Goal: Task Accomplishment & Management: Manage account settings

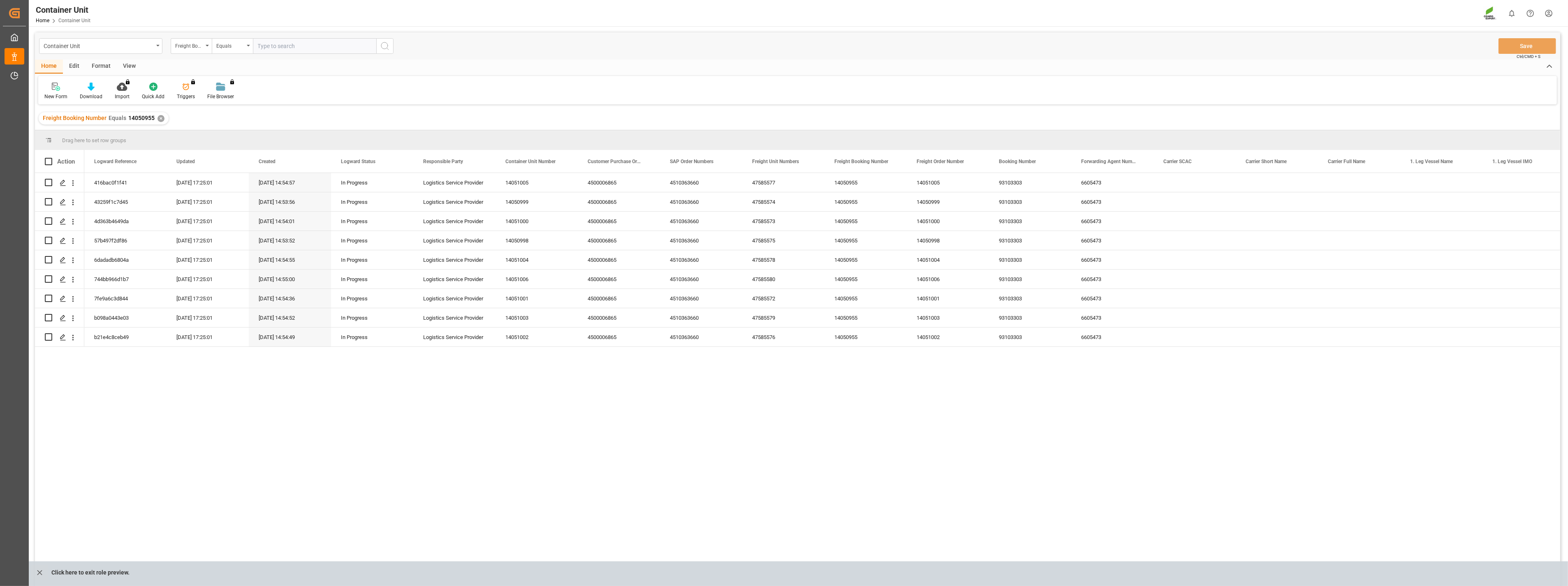
click at [606, 64] on div "Home Edit Format View" at bounding box center [797, 66] width 1525 height 14
click at [560, 458] on div "416bac0f1f41 [DATE] 17:25:01 [DATE] 14:54:57 In Progress Logistics Service Prov…" at bounding box center [822, 382] width 1476 height 419
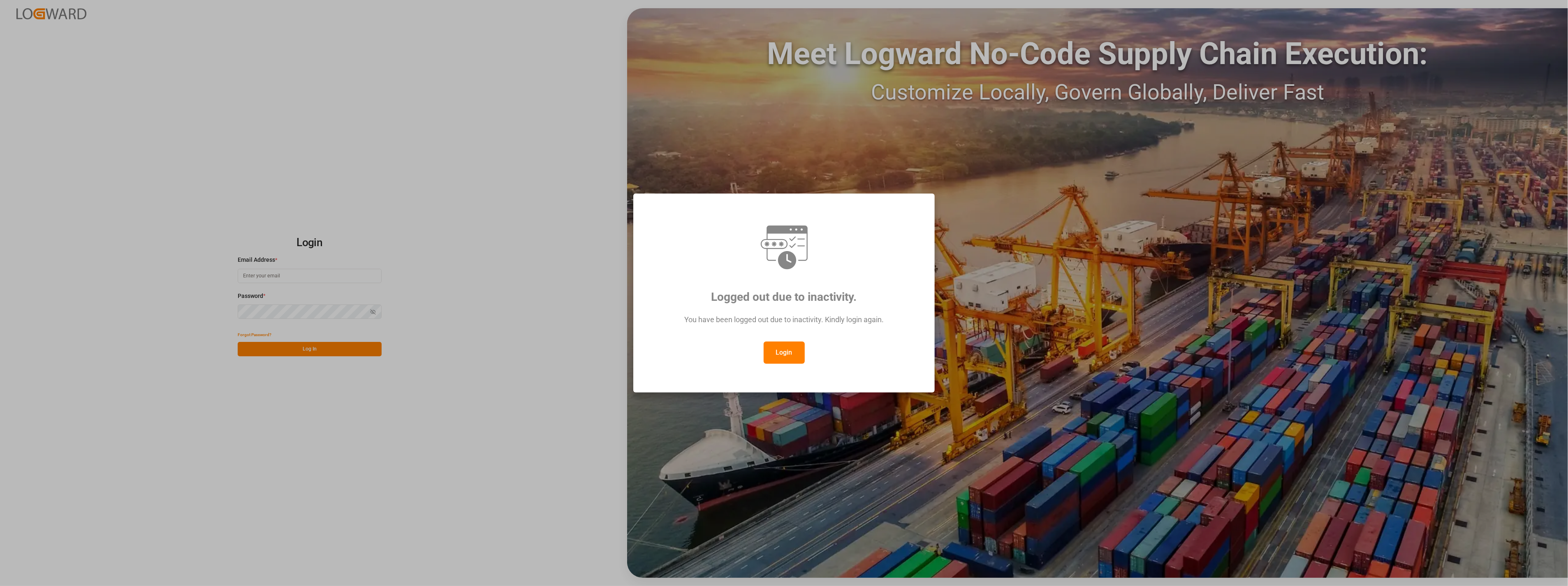
type input "francis.garcia@compo-expert.com"
click at [784, 352] on button "Login" at bounding box center [785, 352] width 41 height 22
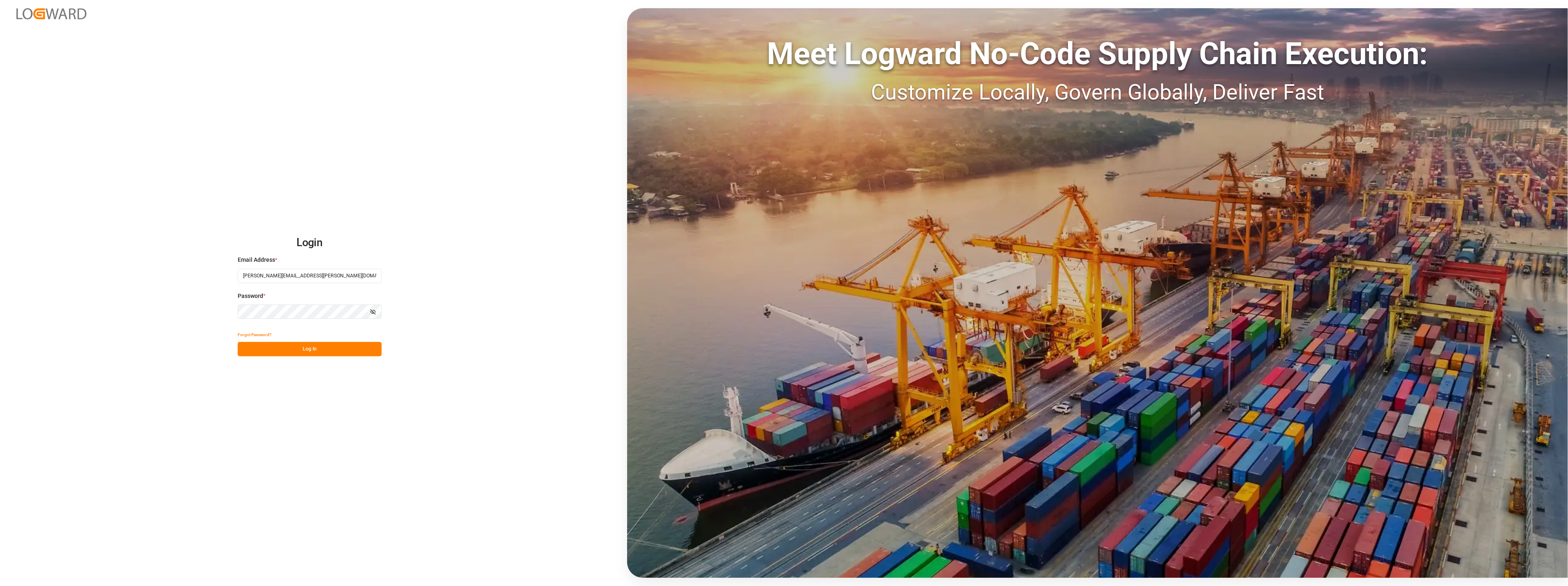
click at [321, 354] on button "Log In" at bounding box center [309, 349] width 144 height 15
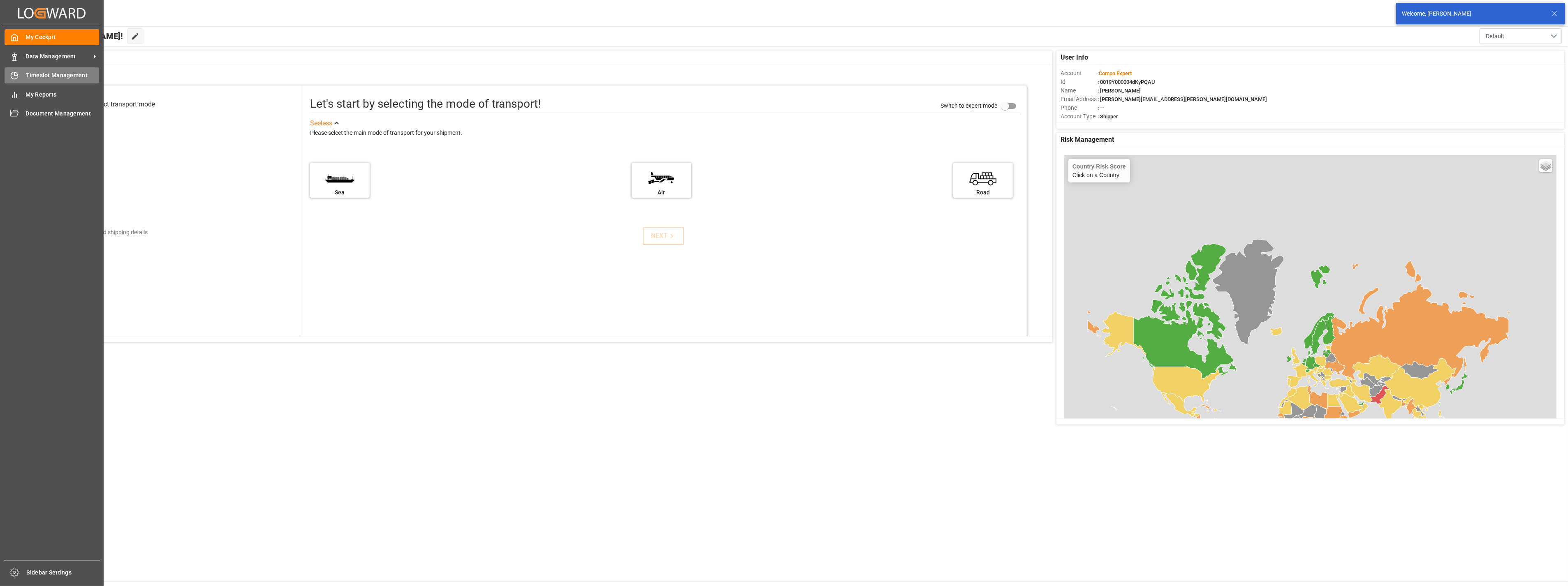
click at [30, 76] on span "Timeslot Management" at bounding box center [63, 75] width 74 height 9
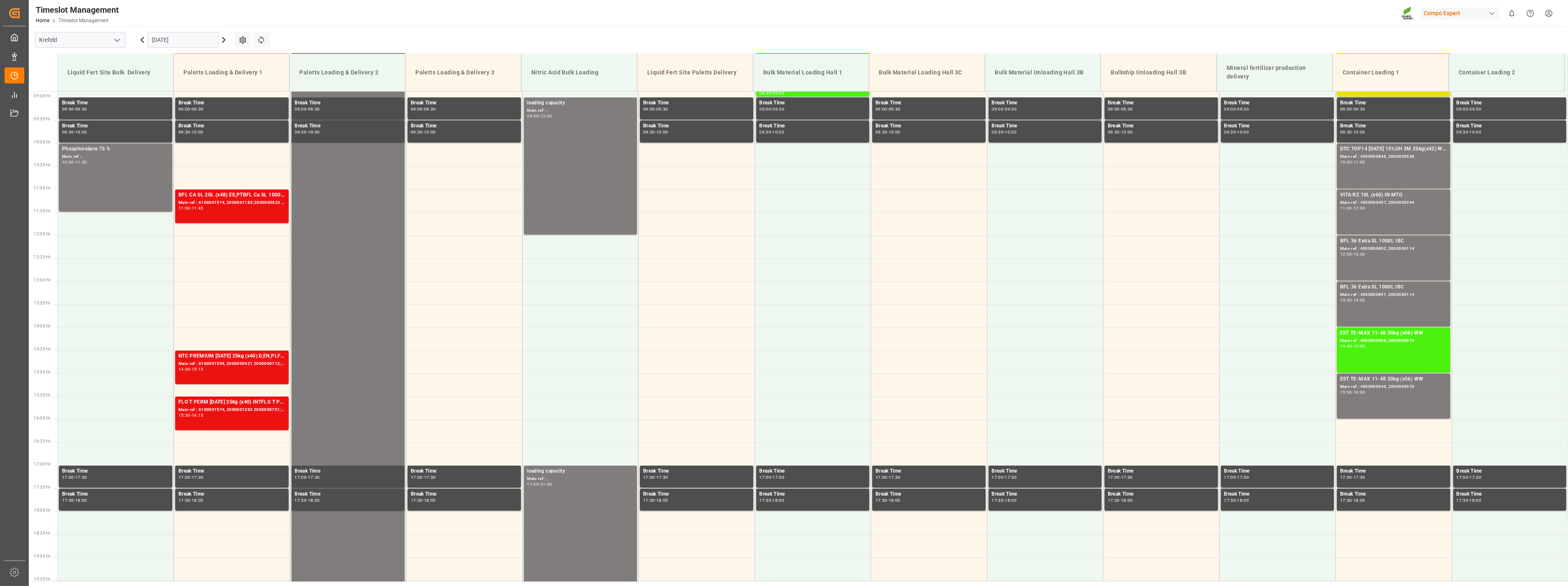
scroll to position [417, 0]
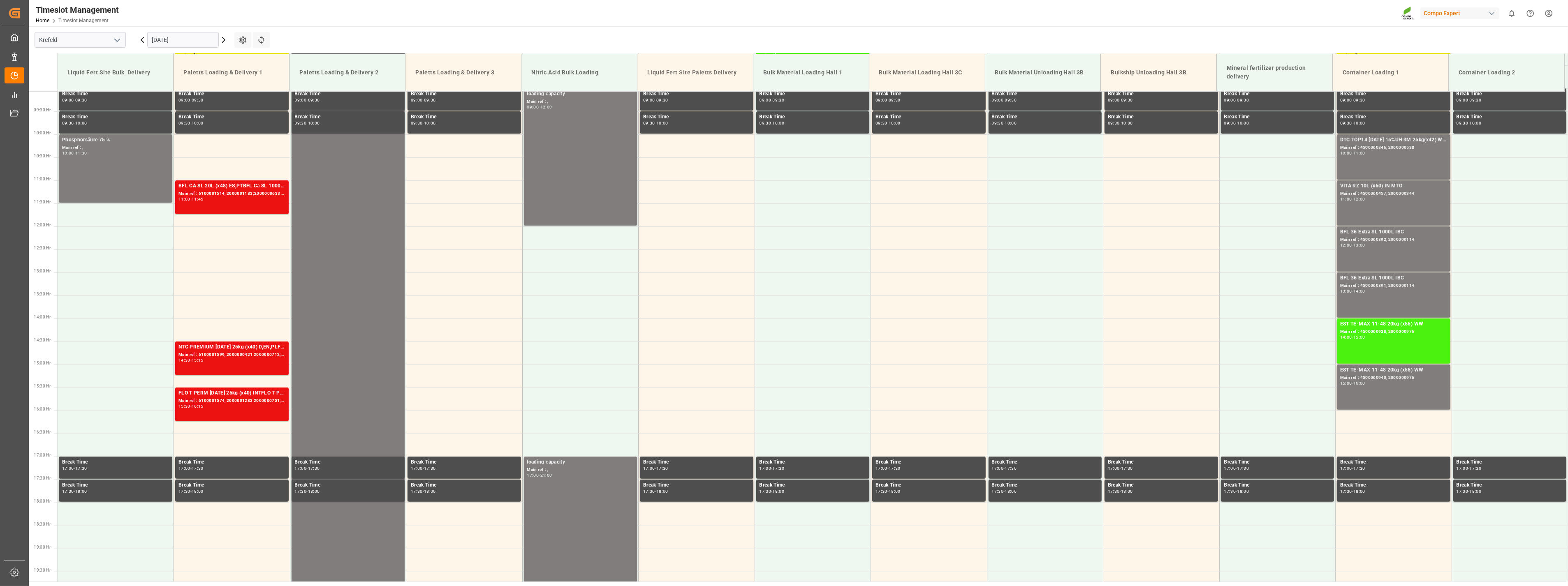
click at [119, 36] on icon "open menu" at bounding box center [117, 40] width 10 height 10
click at [75, 96] on div "La Vall d Uixo" at bounding box center [80, 95] width 91 height 18
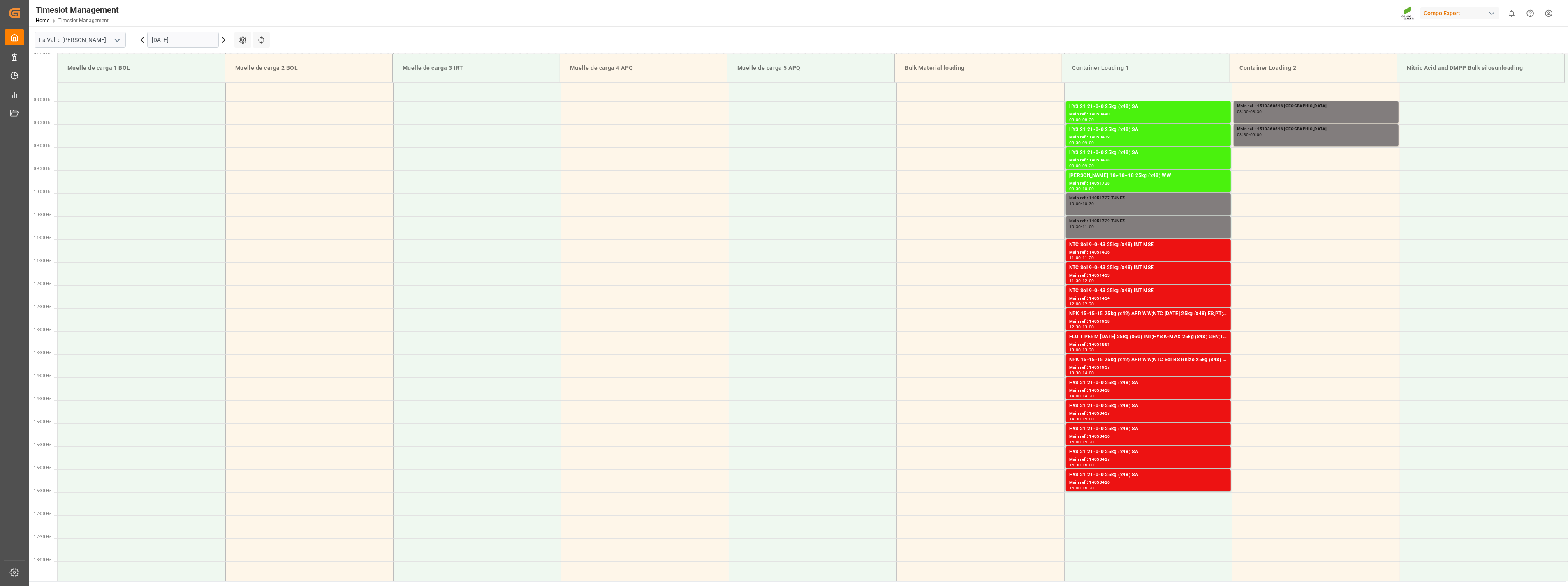
scroll to position [409, 0]
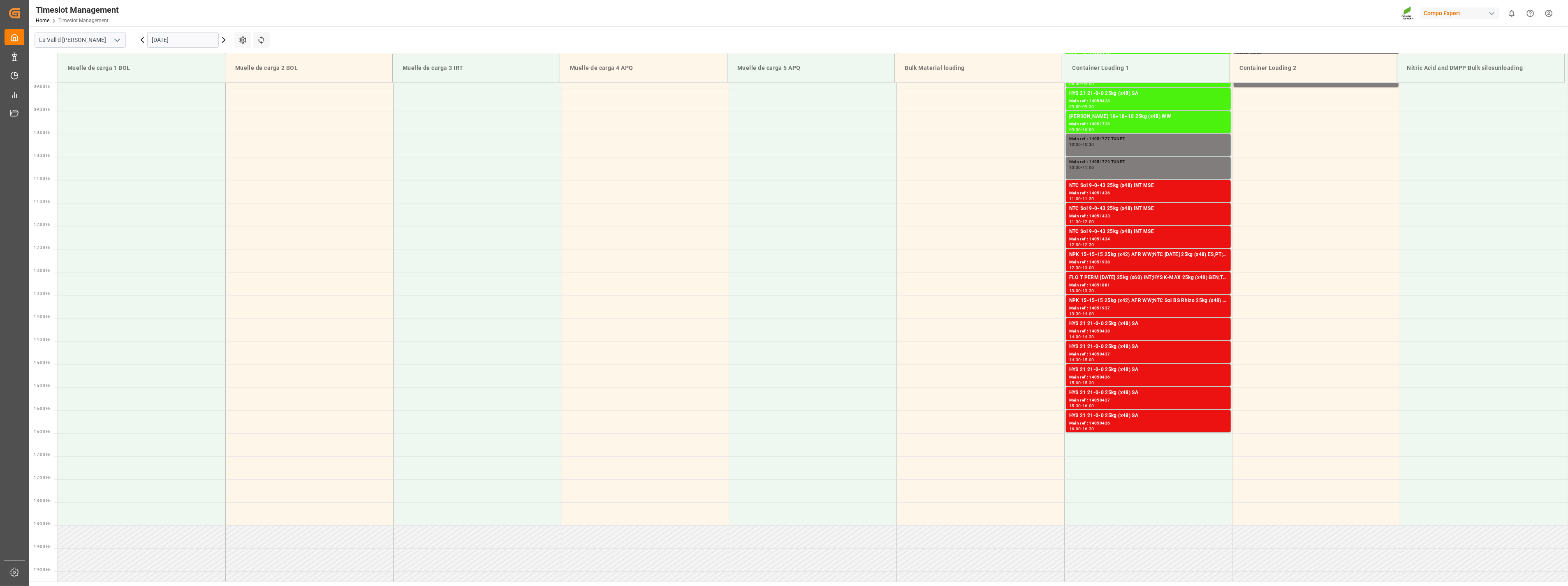
click at [224, 41] on icon at bounding box center [223, 40] width 10 height 10
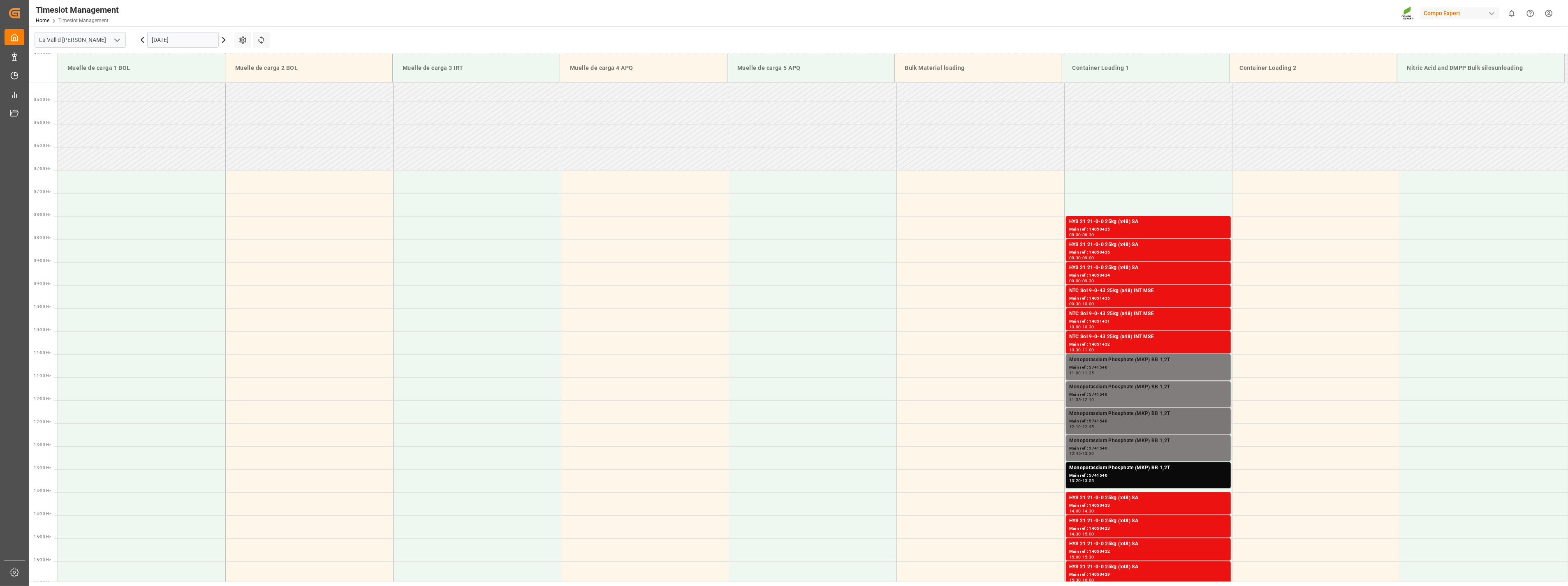
scroll to position [226, 0]
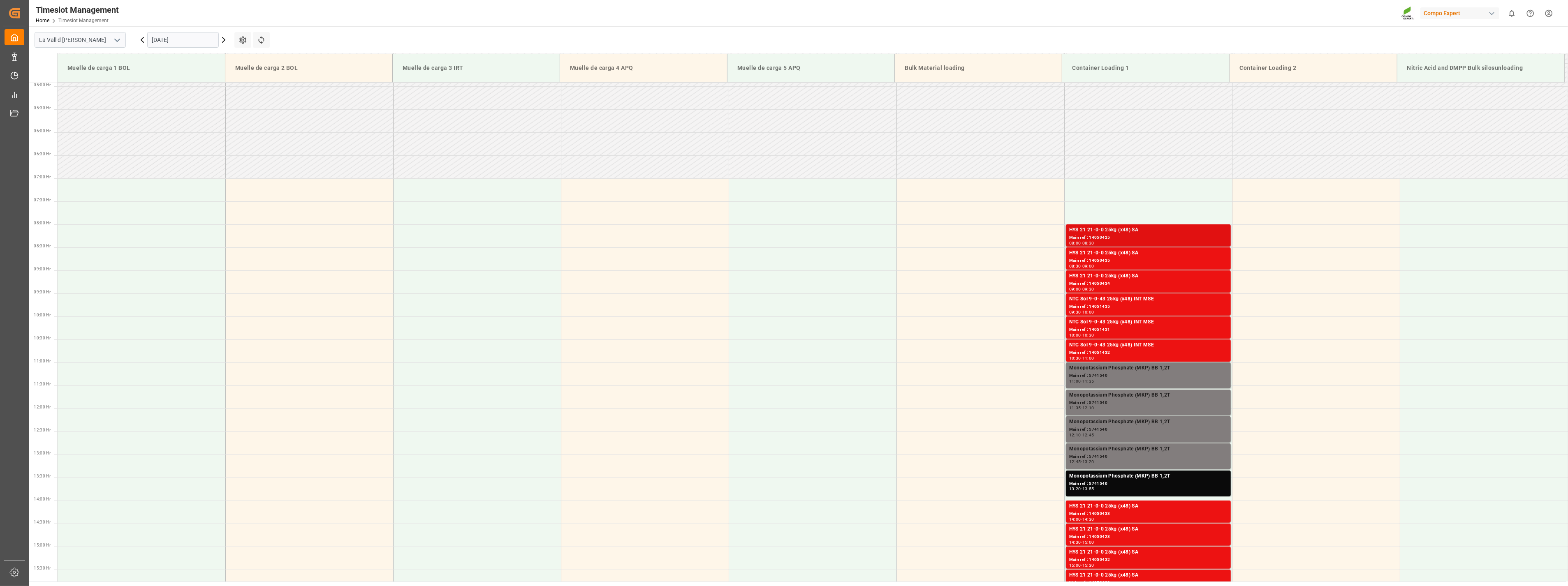
click at [1144, 236] on div "Main ref : 14050425" at bounding box center [1149, 237] width 158 height 7
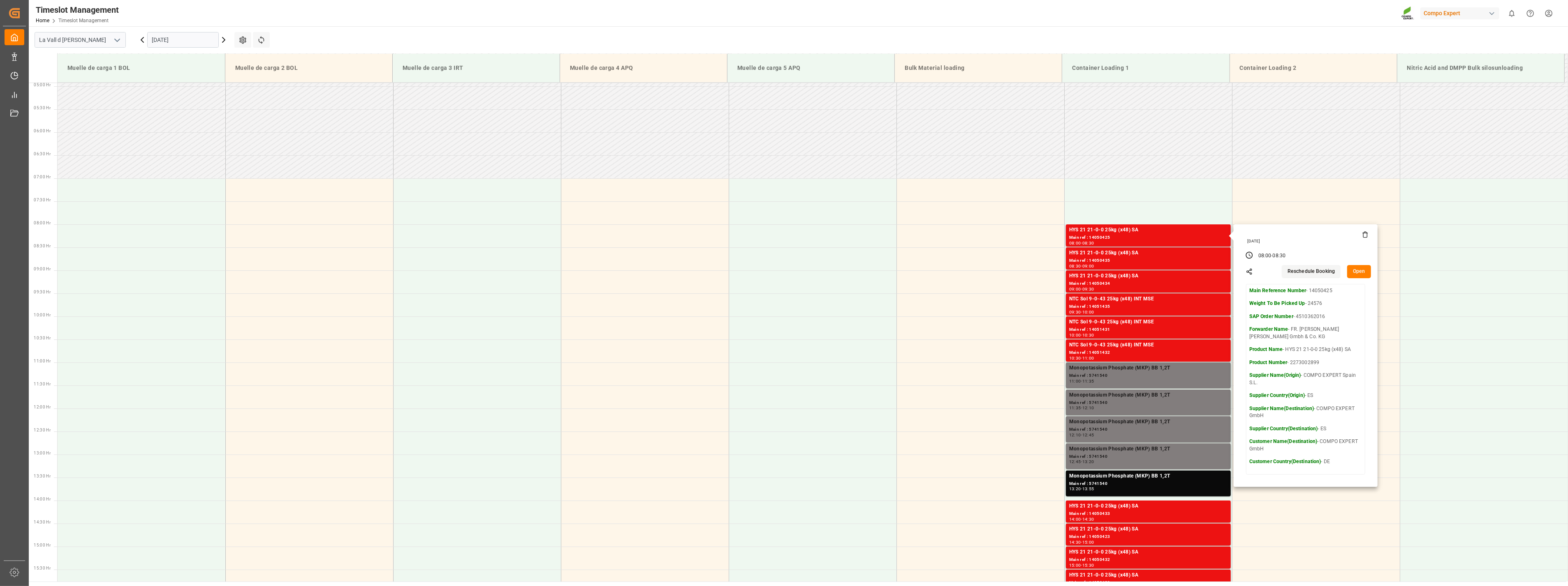
click at [1354, 270] on button "Open" at bounding box center [1359, 272] width 24 height 13
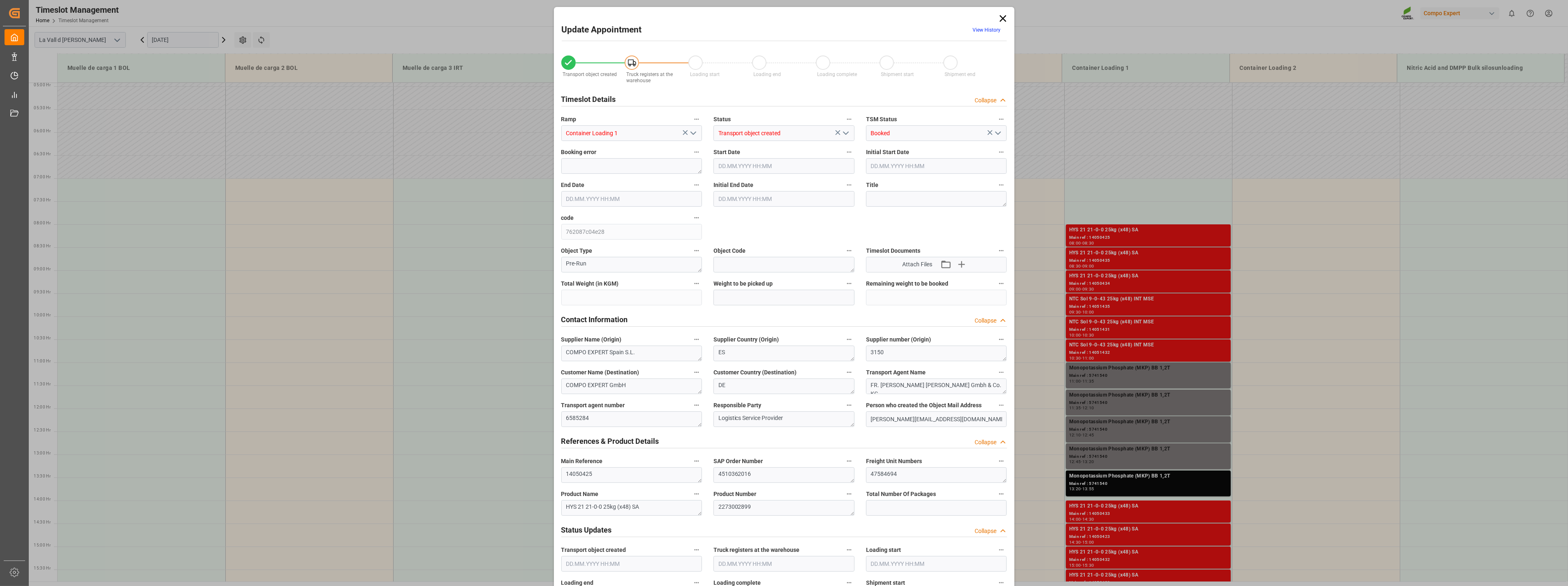
type input "24576"
type input "420"
type input "05.09.2025 08:00"
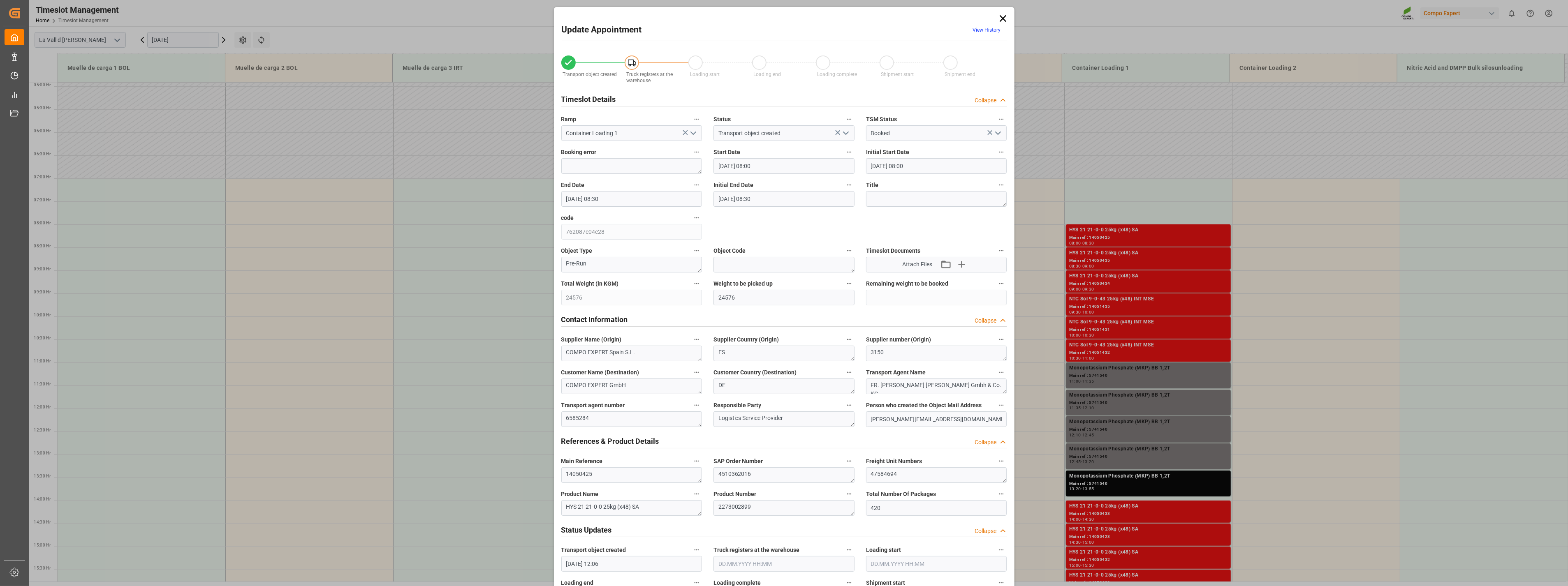
type input "05.09.2025 08:30"
type input "05.08.2025 12:06"
type input "27.08.2025 10:24"
click at [785, 164] on input "05.09.2025 08:00" at bounding box center [784, 166] width 141 height 16
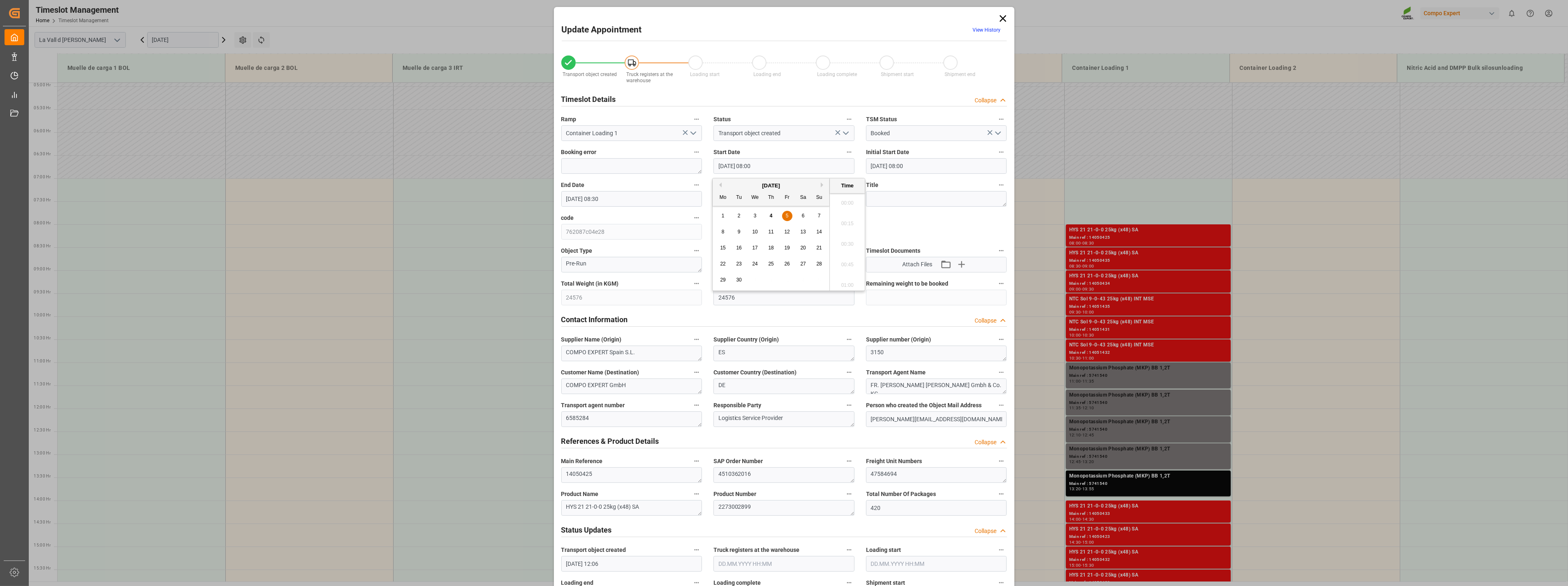
scroll to position [619, 0]
click at [788, 216] on span "5" at bounding box center [787, 215] width 3 height 5
click at [846, 208] on li "07:00" at bounding box center [847, 206] width 35 height 21
type input "05.09.2025 07:00"
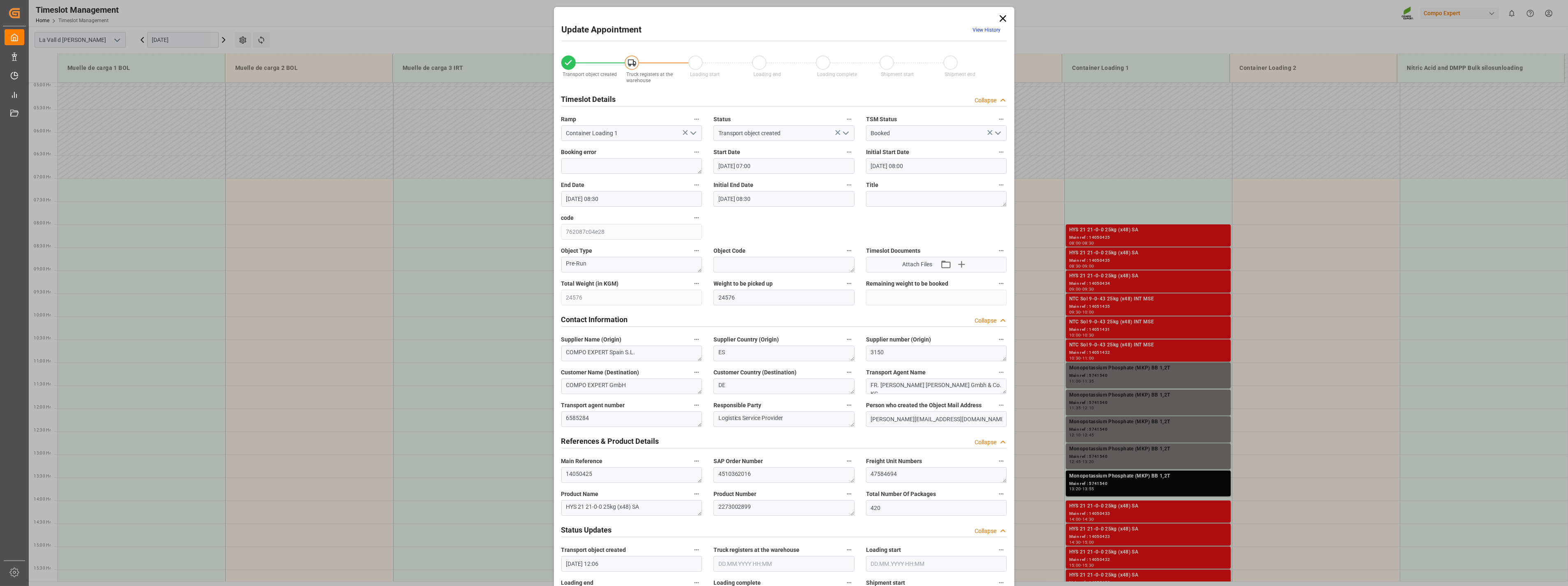
click at [620, 201] on input "05.09.2025 08:30" at bounding box center [632, 199] width 141 height 16
click at [634, 248] on span "5" at bounding box center [634, 248] width 3 height 5
click at [690, 284] on li "07:30" at bounding box center [695, 284] width 35 height 21
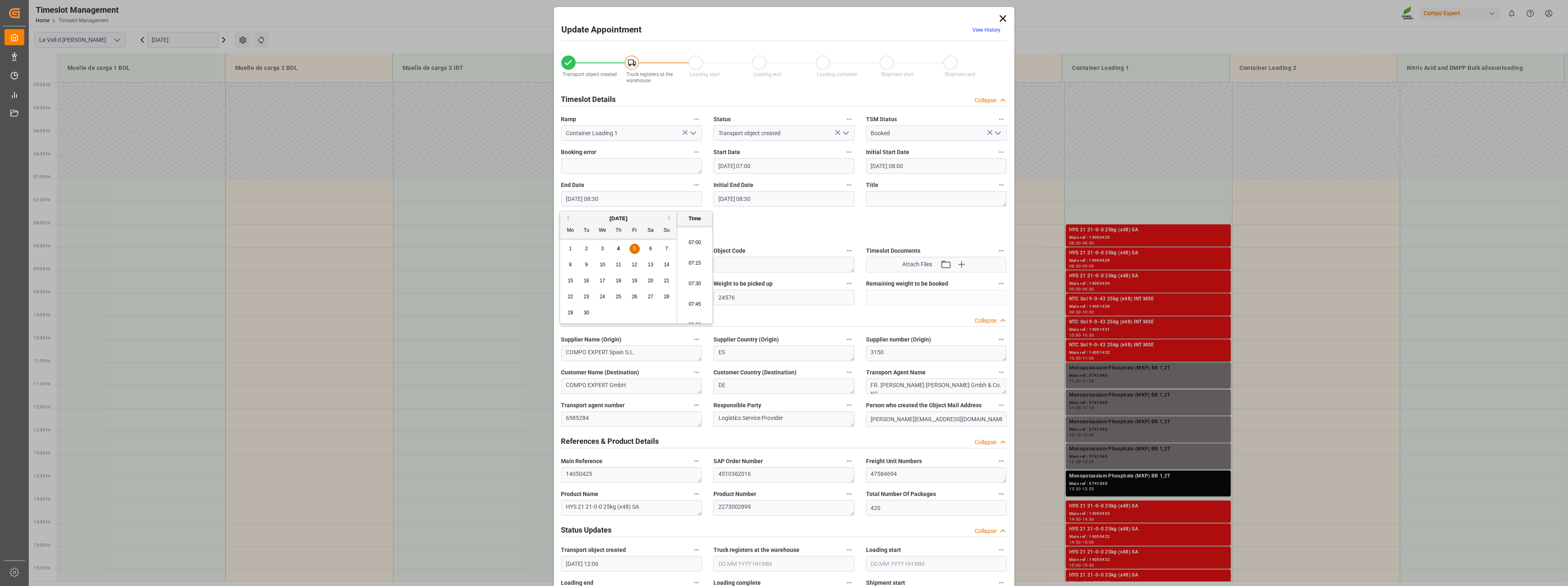
type input "05.09.2025 07:30"
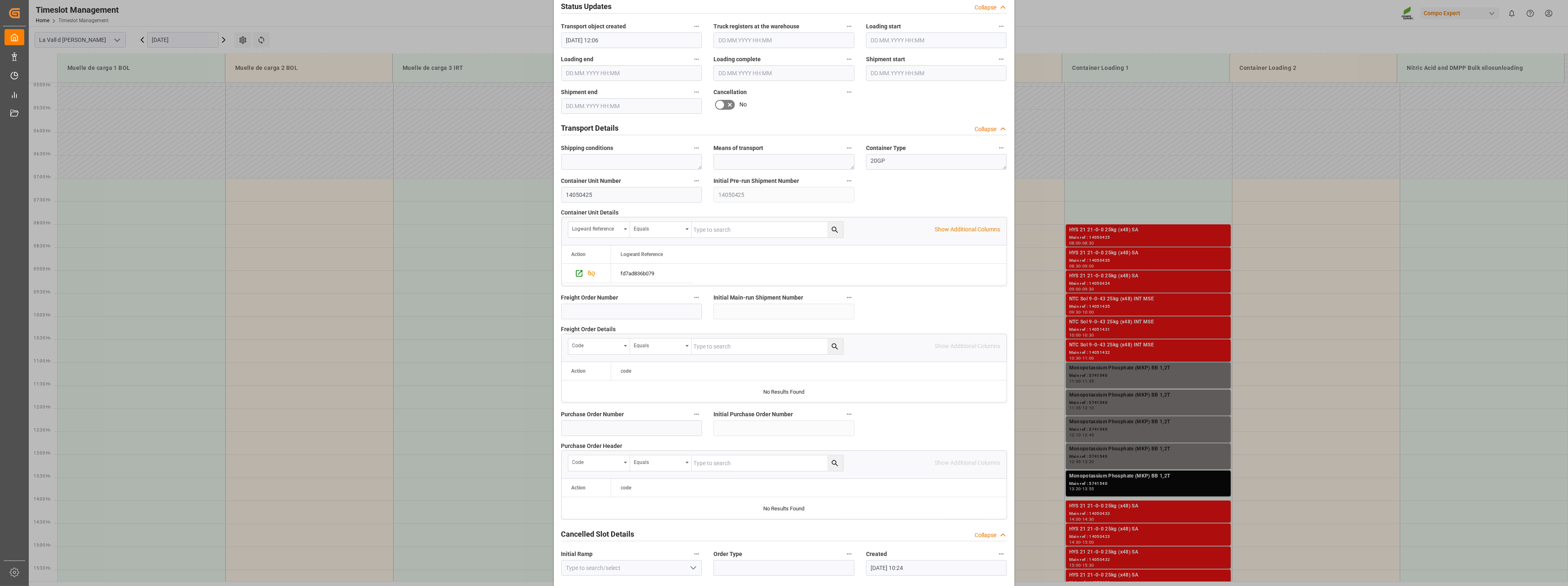
scroll to position [556, 0]
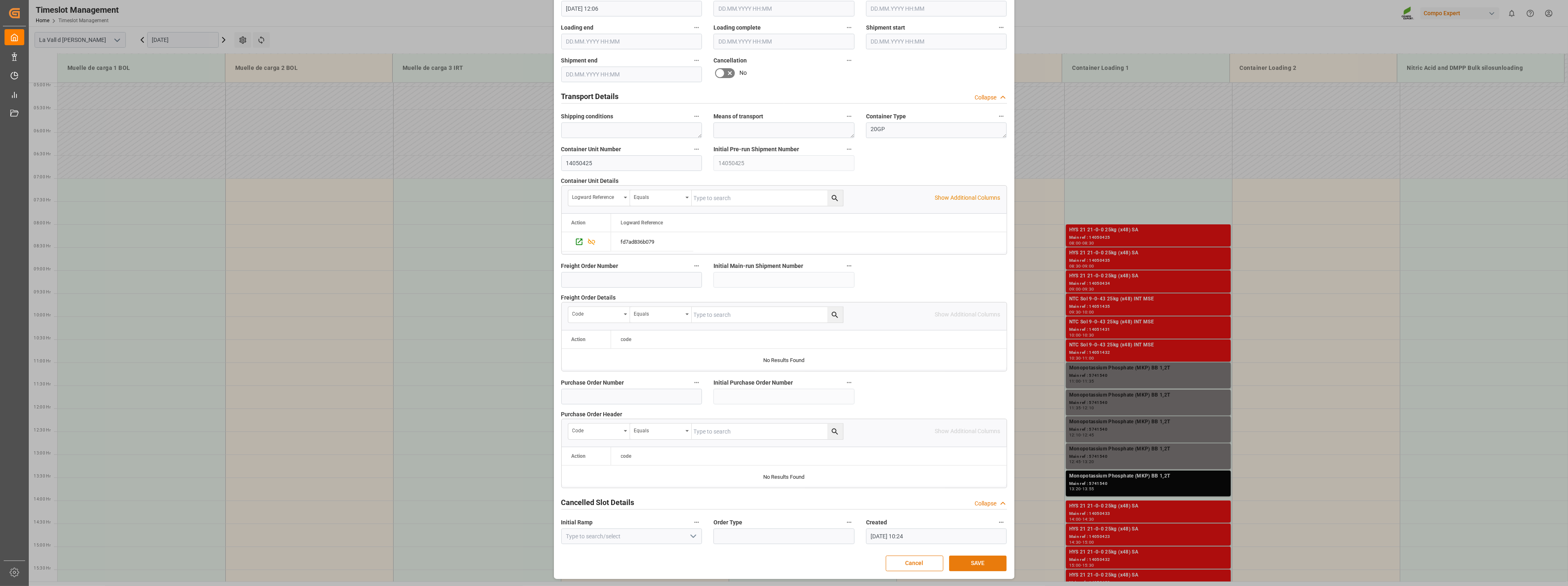
click at [974, 562] on button "SAVE" at bounding box center [978, 563] width 58 height 16
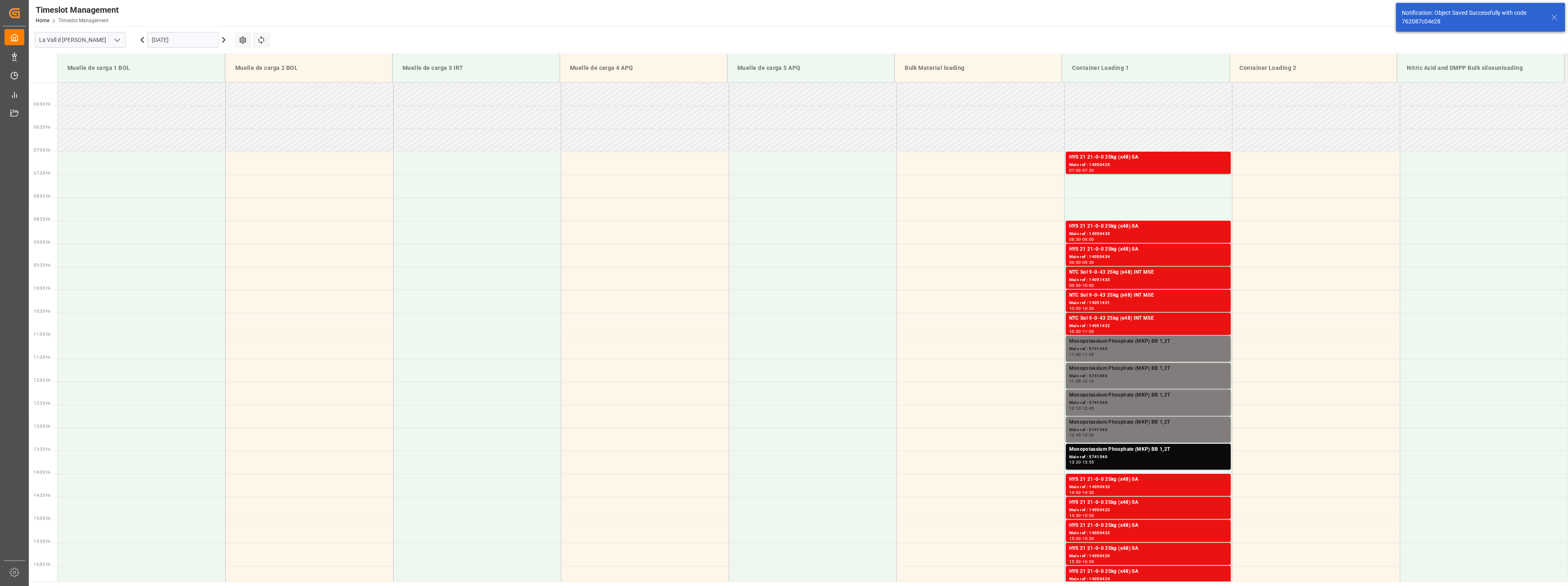
scroll to position [271, 0]
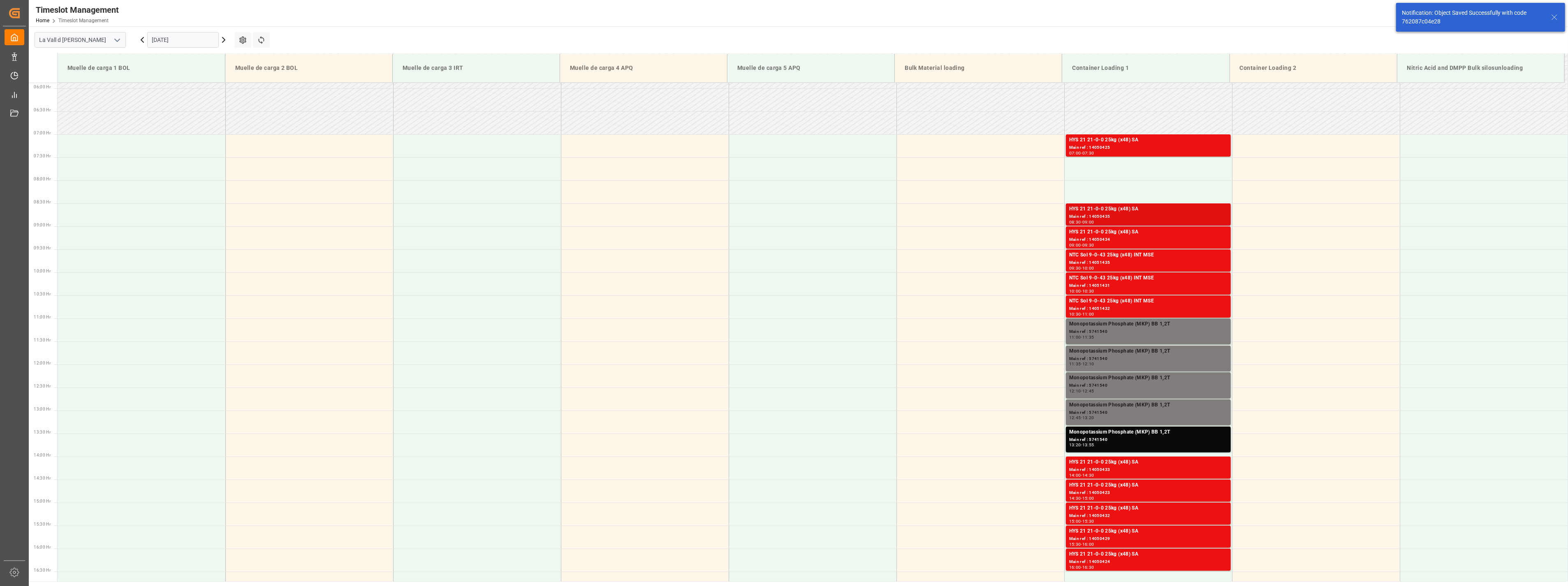
click at [1123, 215] on div "Main ref : 14050435" at bounding box center [1149, 217] width 158 height 7
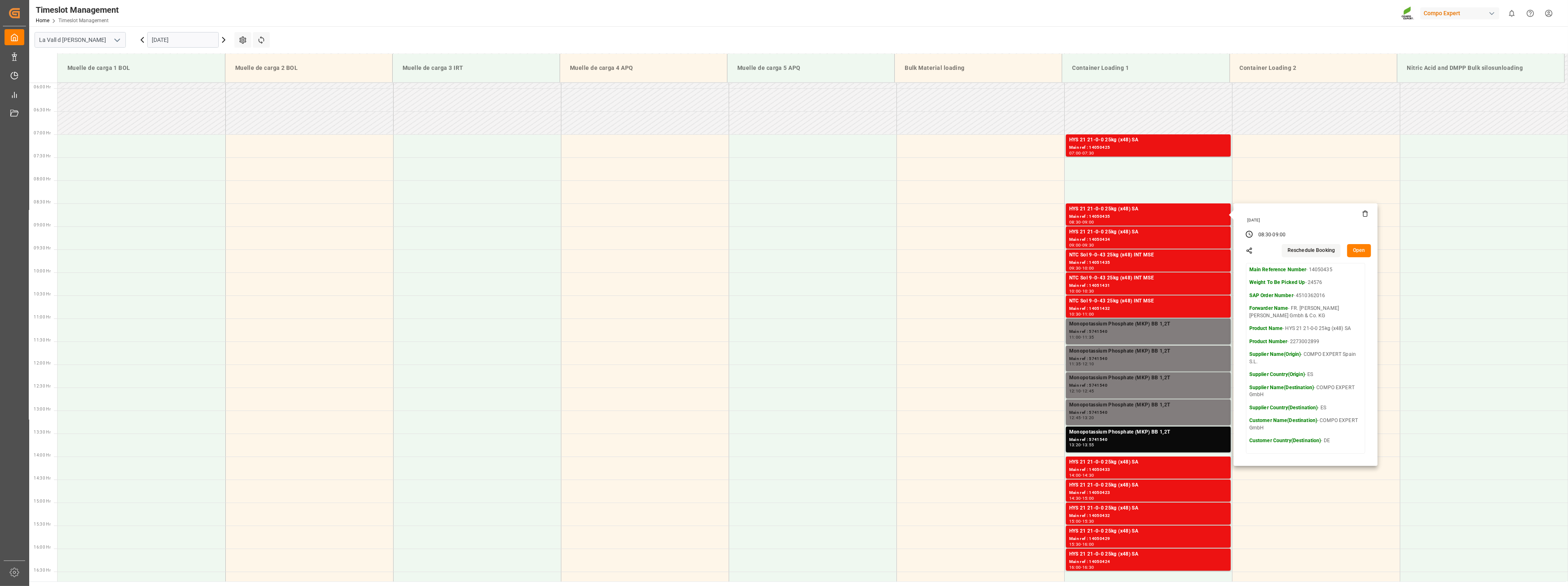
click at [1356, 252] on button "Open" at bounding box center [1359, 251] width 24 height 13
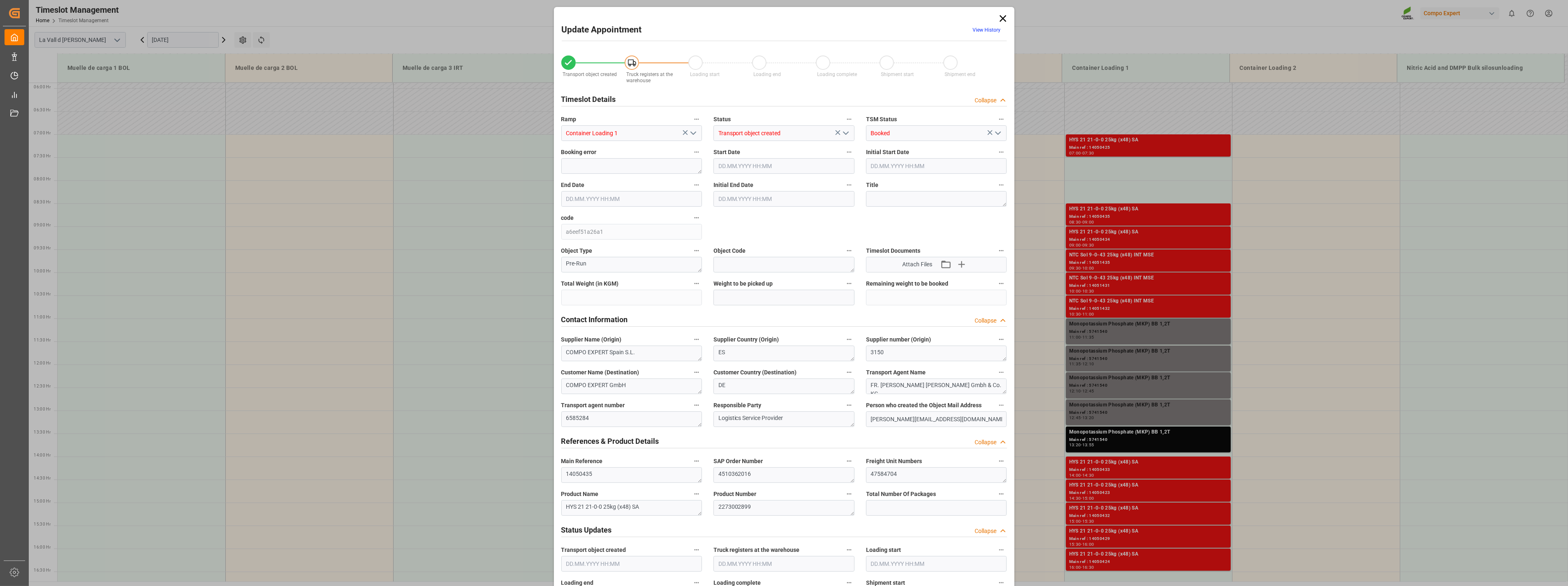
type input "24576"
type input "420"
type input "05.09.2025 08:30"
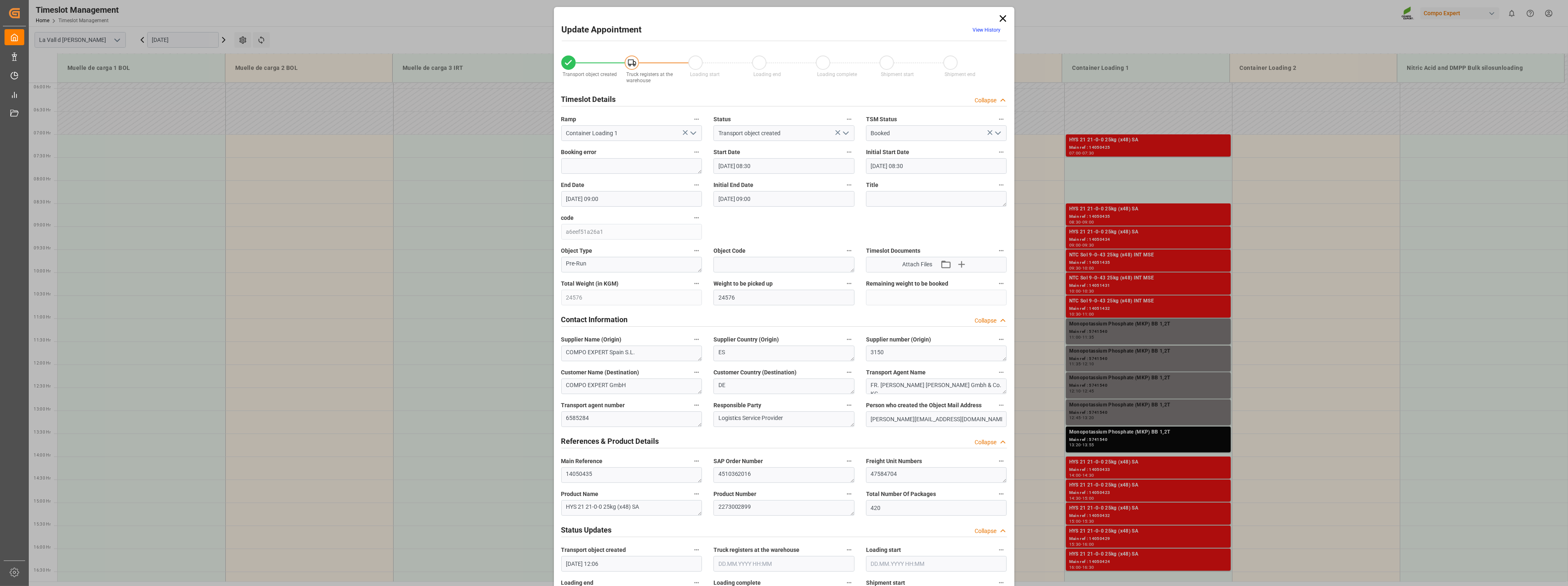
type input "05.09.2025 09:00"
type input "05.08.2025 12:06"
type input "27.08.2025 10:25"
click at [746, 166] on input "05.09.2025 08:30" at bounding box center [784, 166] width 141 height 16
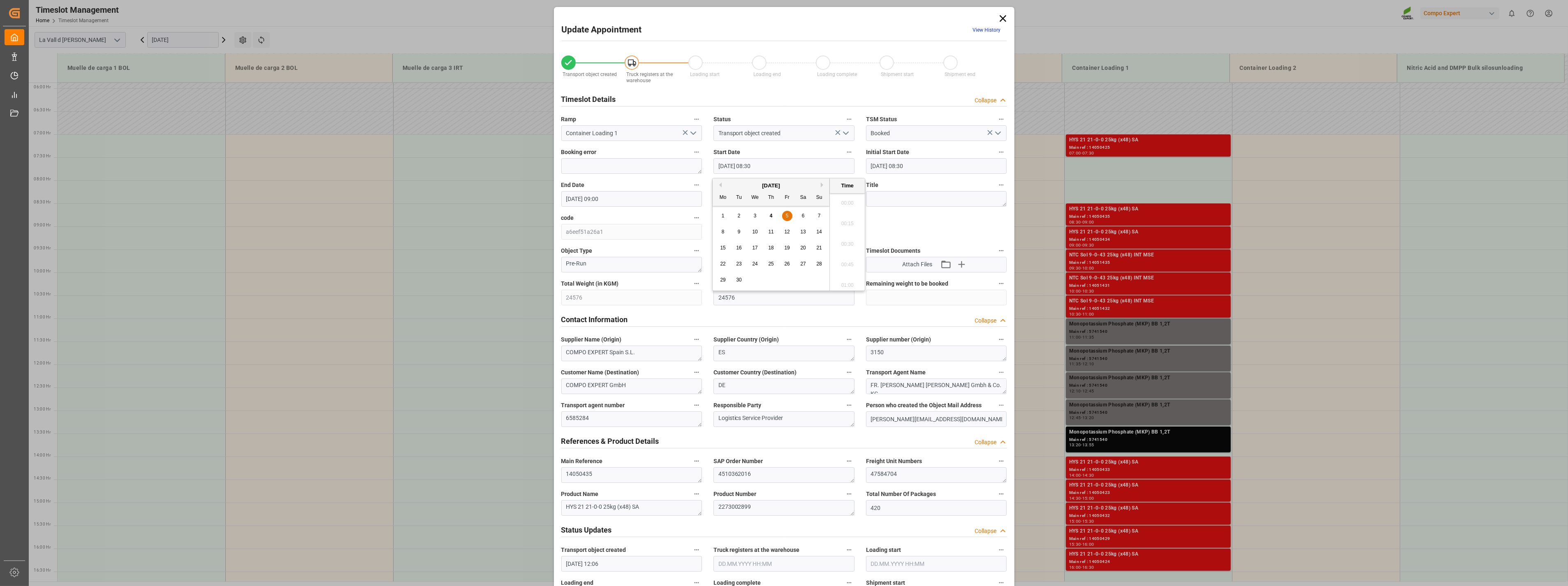
scroll to position [660, 0]
click at [786, 215] on span "5" at bounding box center [787, 215] width 3 height 5
click at [845, 215] on li "07:00" at bounding box center [847, 210] width 35 height 21
click at [774, 167] on input "05.09.2025 07:00" at bounding box center [784, 166] width 141 height 16
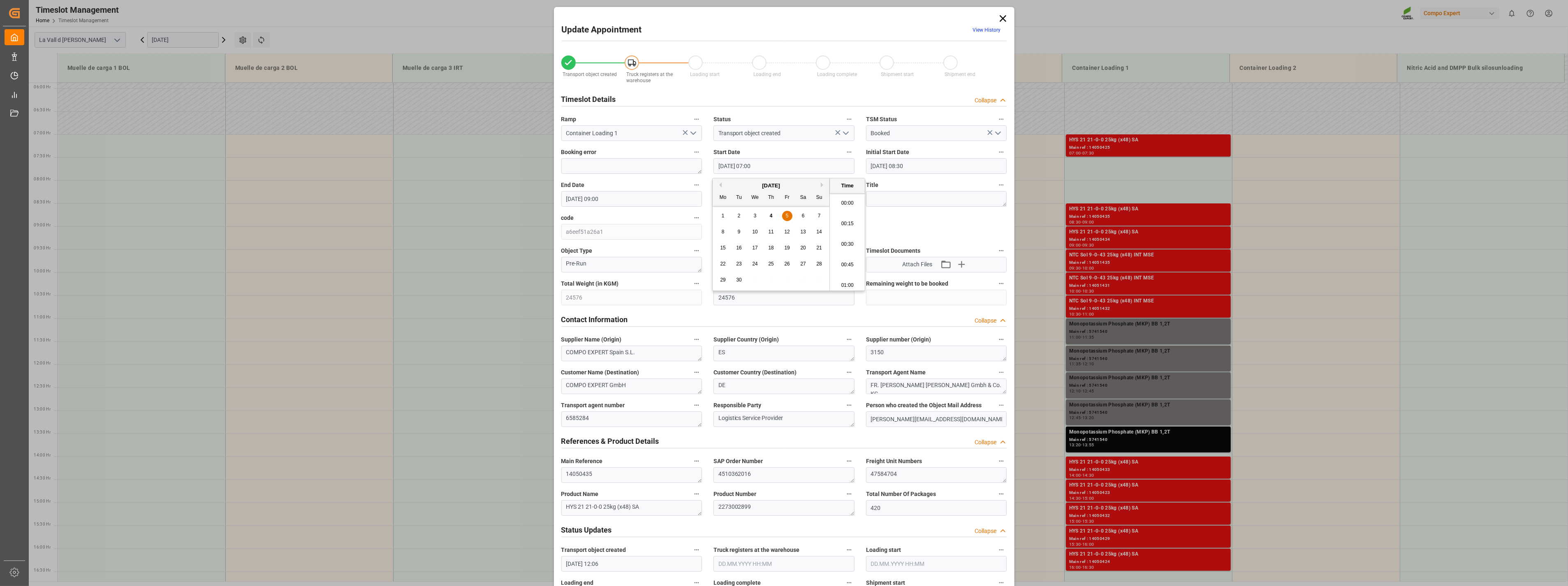
scroll to position [537, 0]
click at [844, 280] on li "07:30" at bounding box center [847, 284] width 35 height 21
type input "05.09.2025 07:30"
click at [614, 195] on input "05.09.2025 09:00" at bounding box center [632, 199] width 141 height 16
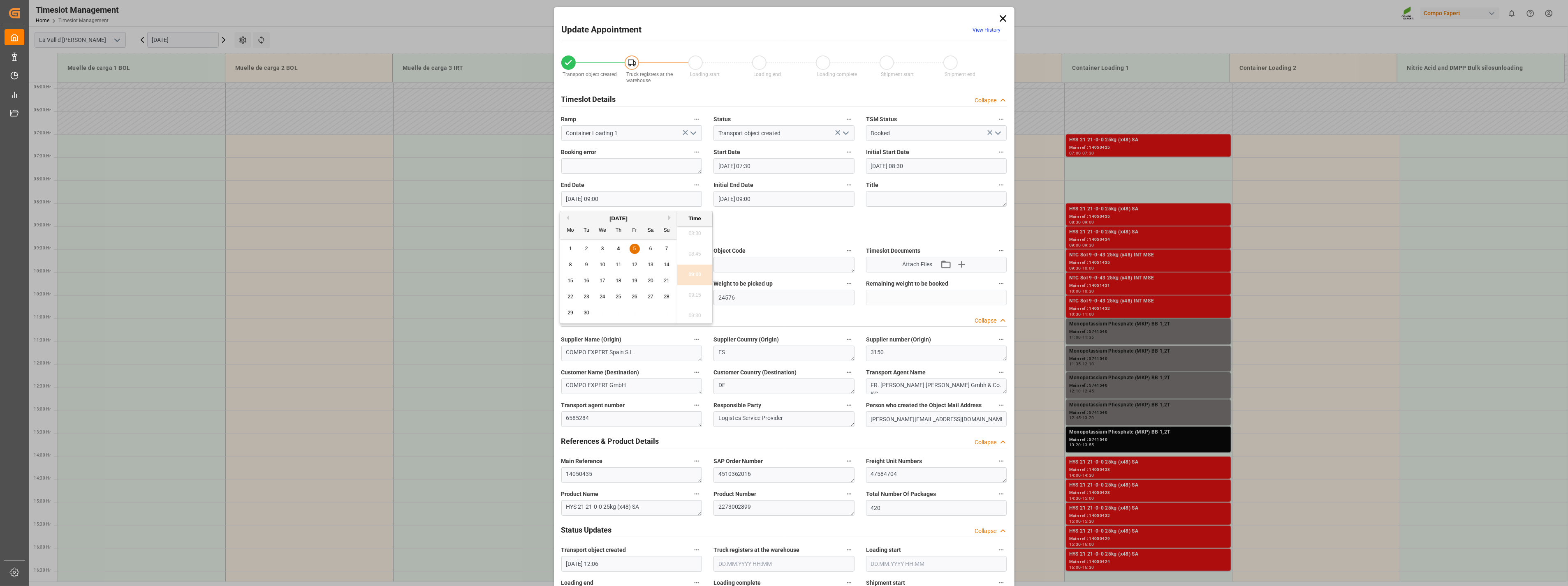
click at [636, 249] on div "5" at bounding box center [634, 249] width 10 height 10
click at [699, 242] on li "08:00" at bounding box center [695, 239] width 35 height 21
type input "05.09.2025 08:00"
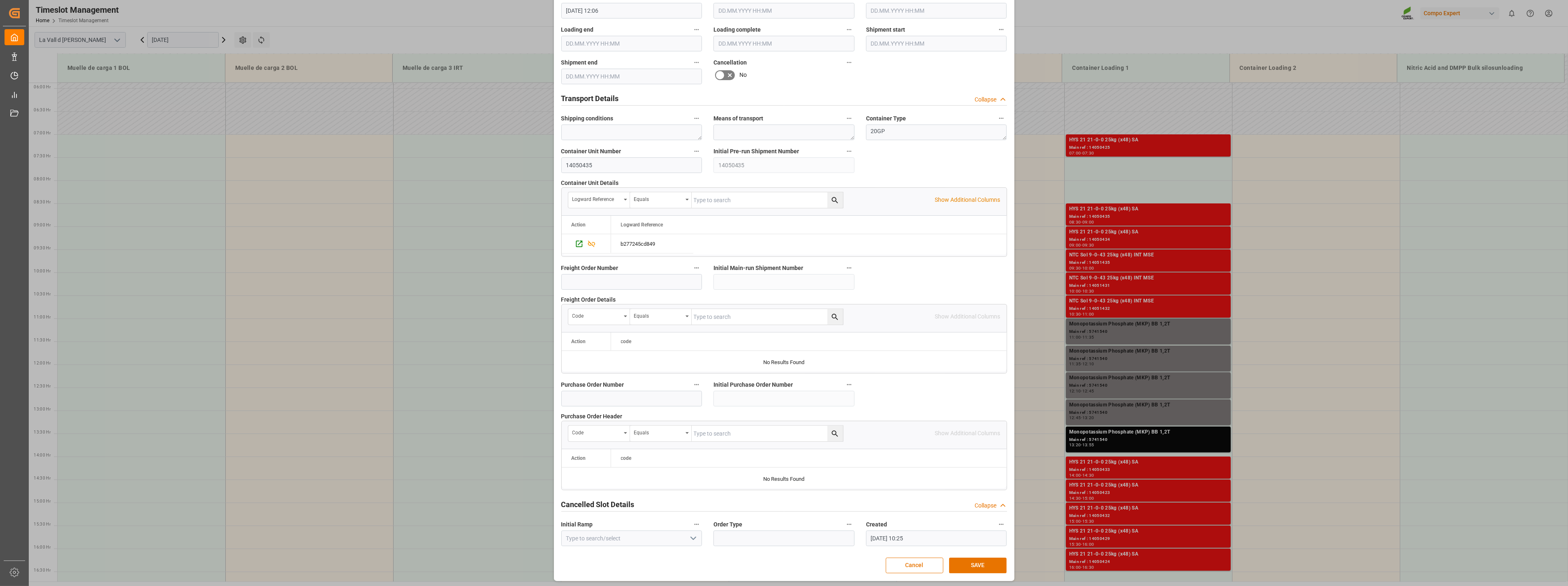
scroll to position [556, 0]
click at [964, 565] on button "SAVE" at bounding box center [978, 563] width 58 height 16
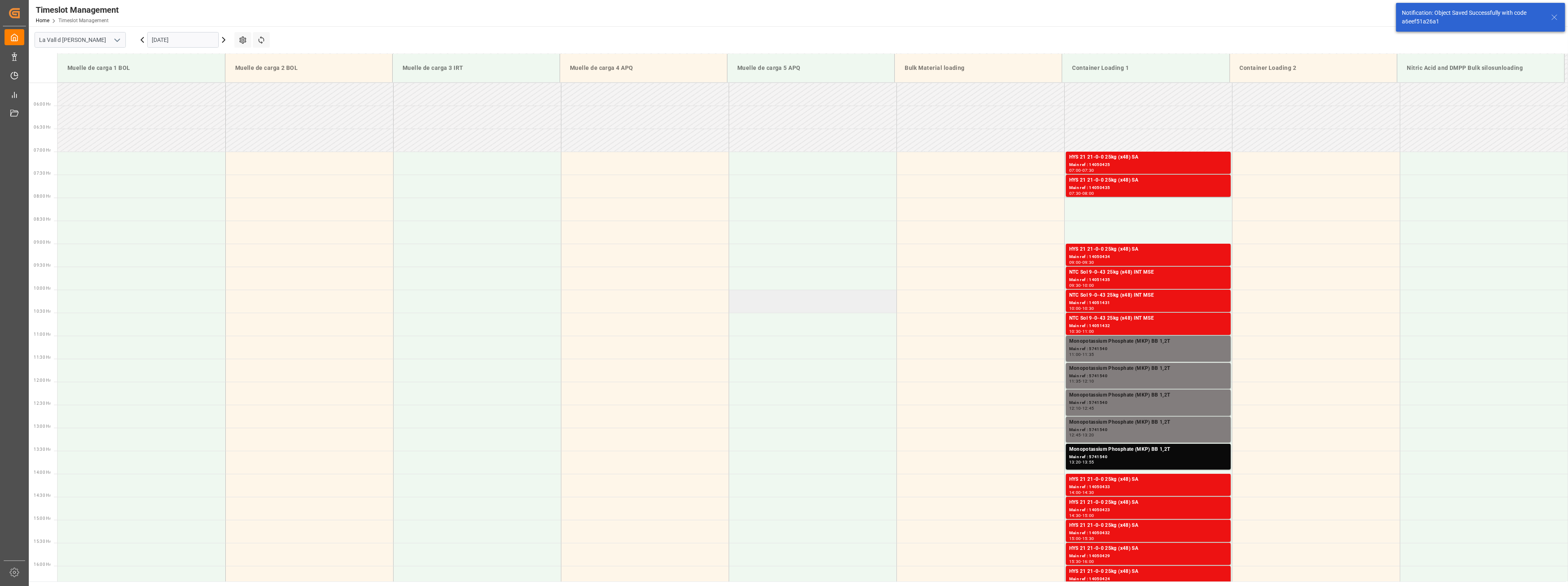
scroll to position [271, 0]
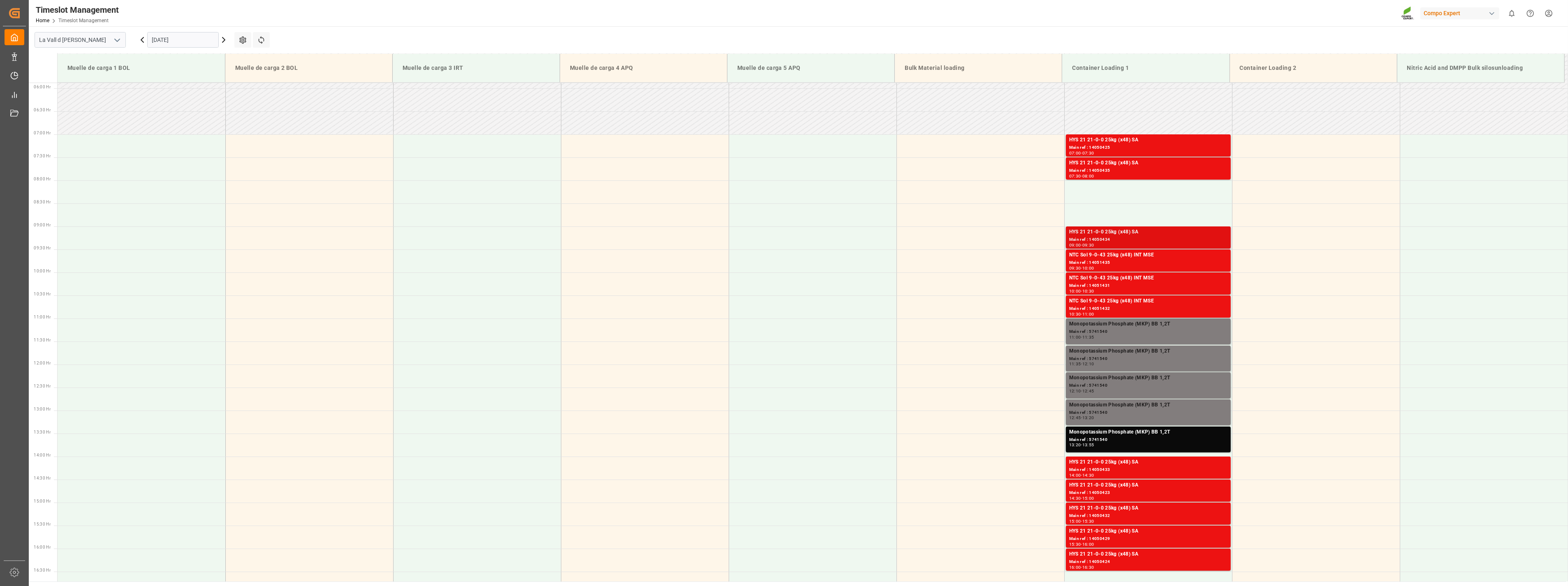
click at [1120, 235] on div "HYS 21 21-0-0 25kg (x48) SA" at bounding box center [1149, 232] width 158 height 9
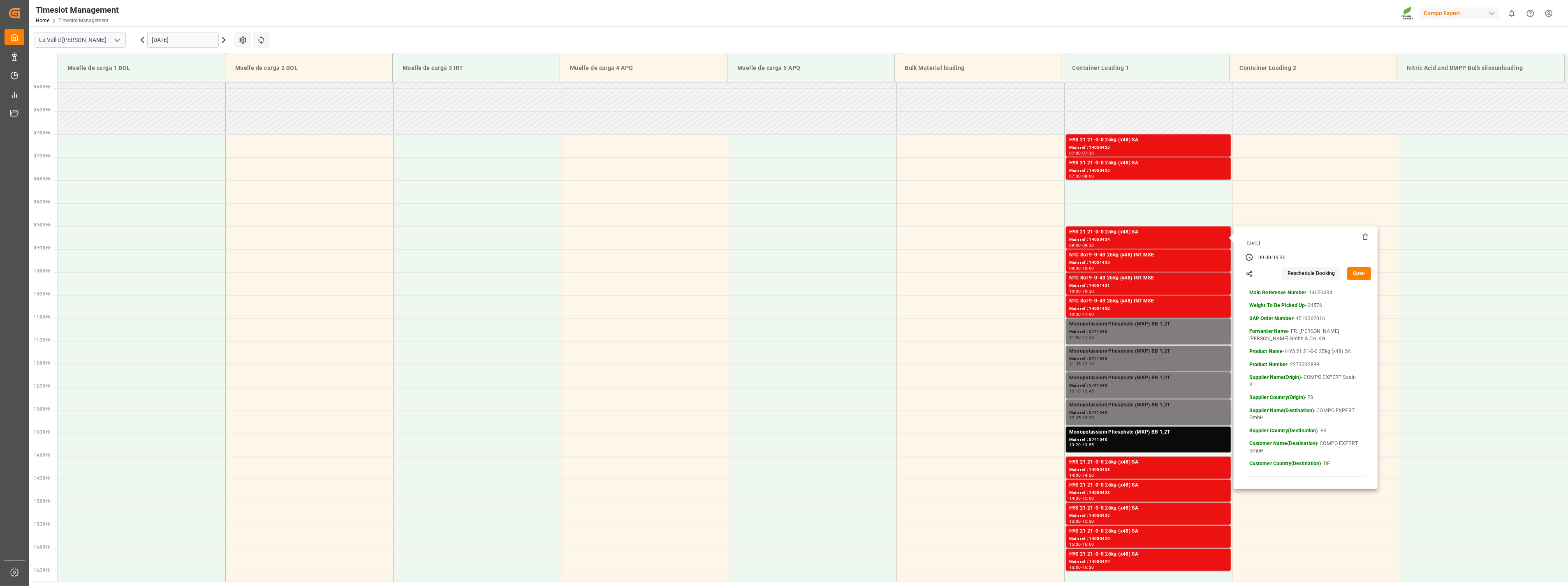
click at [1360, 274] on button "Open" at bounding box center [1359, 274] width 24 height 13
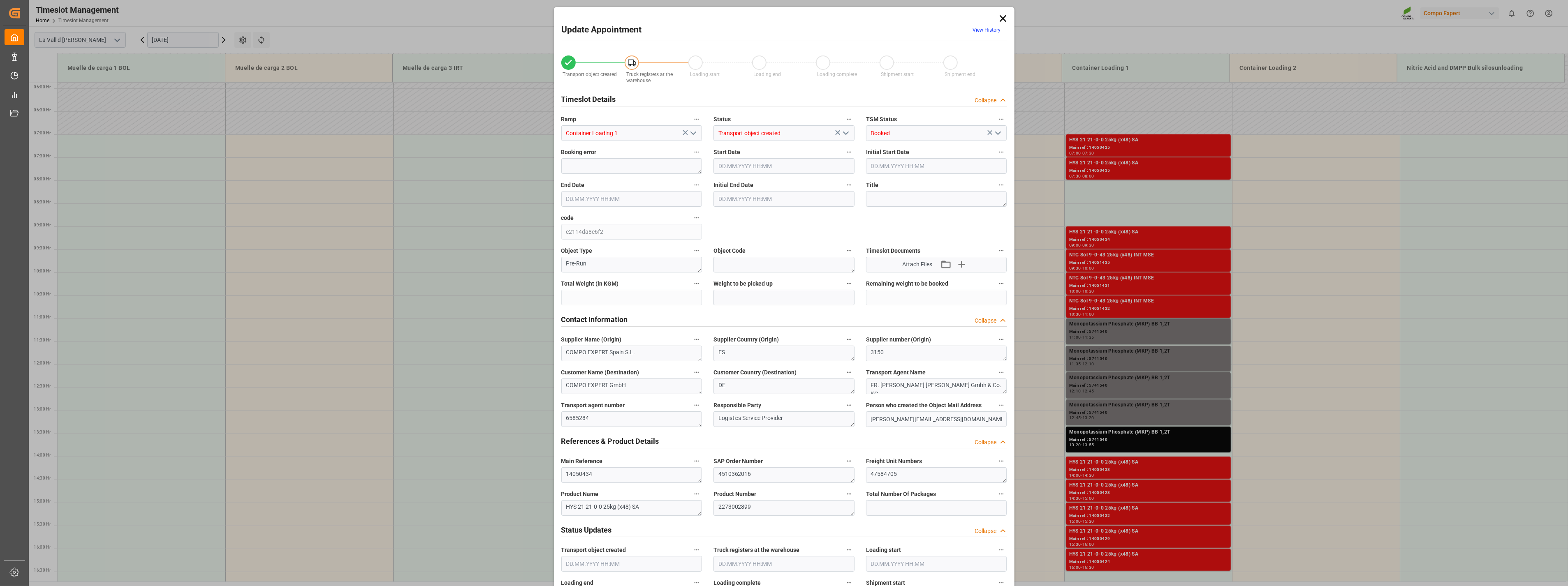
type input "24576"
type input "420"
type input "05.09.2025 09:00"
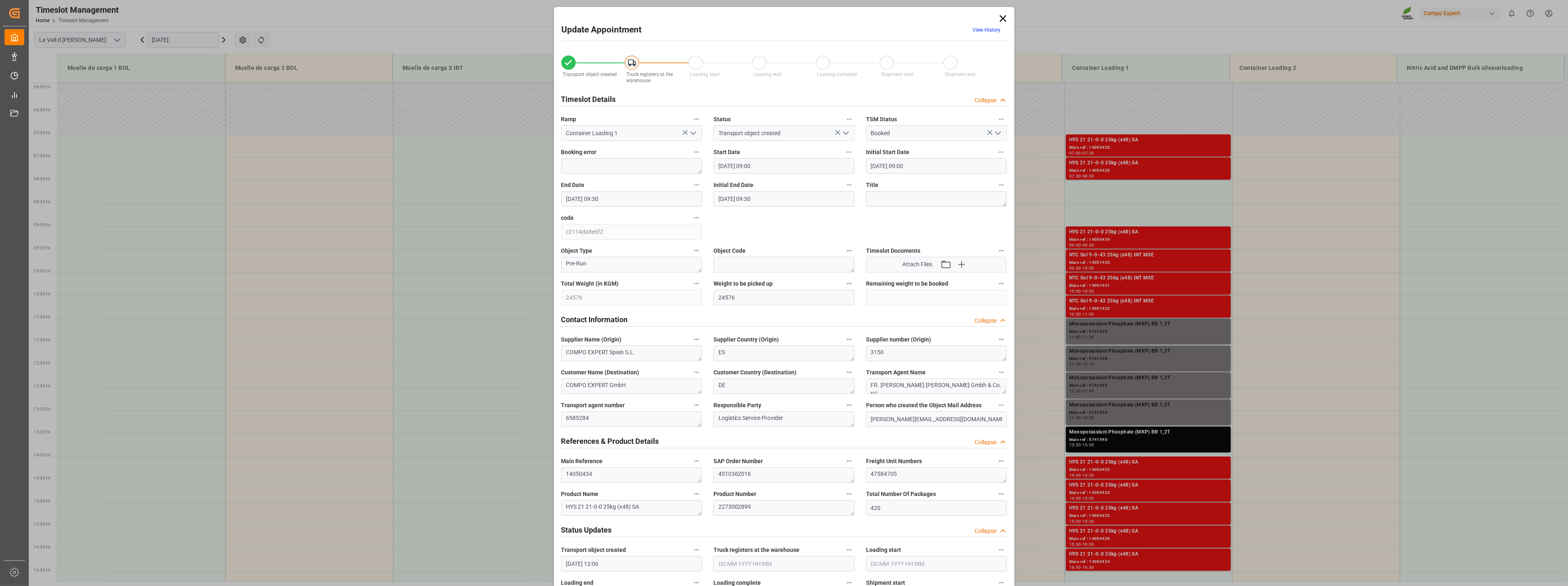
type input "05.09.2025 09:30"
type input "05.08.2025 12:06"
type input "27.08.2025 10:26"
click at [777, 169] on input "05.09.2025 09:00" at bounding box center [784, 166] width 141 height 16
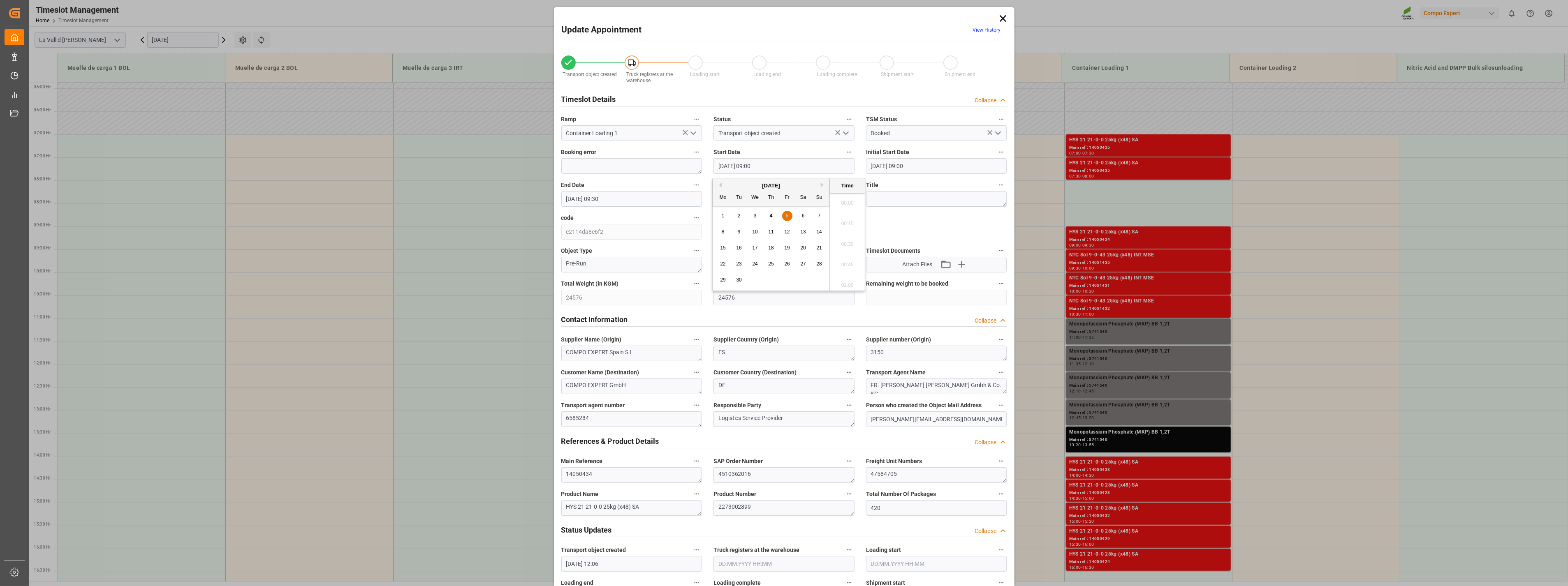
scroll to position [702, 0]
click at [663, 135] on input "Container Loading 1" at bounding box center [632, 133] width 141 height 16
click at [689, 132] on icon "open menu" at bounding box center [693, 133] width 10 height 10
click at [609, 287] on div "Container Loading 2" at bounding box center [632, 281] width 140 height 18
type input "Container Loading 2"
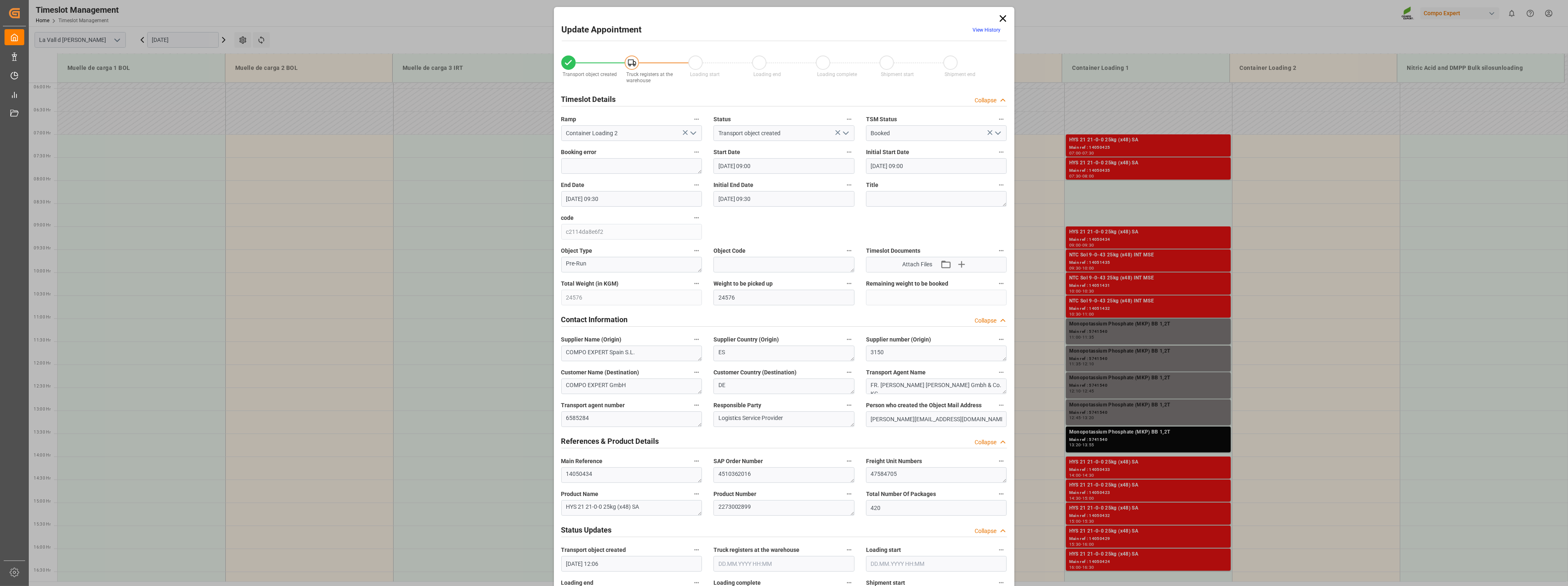
click at [827, 167] on input "05.09.2025 09:00" at bounding box center [784, 166] width 141 height 16
click at [787, 214] on span "5" at bounding box center [787, 215] width 3 height 5
click at [845, 239] on li "07:15" at bounding box center [847, 235] width 35 height 21
type input "05.09.2025 07:15"
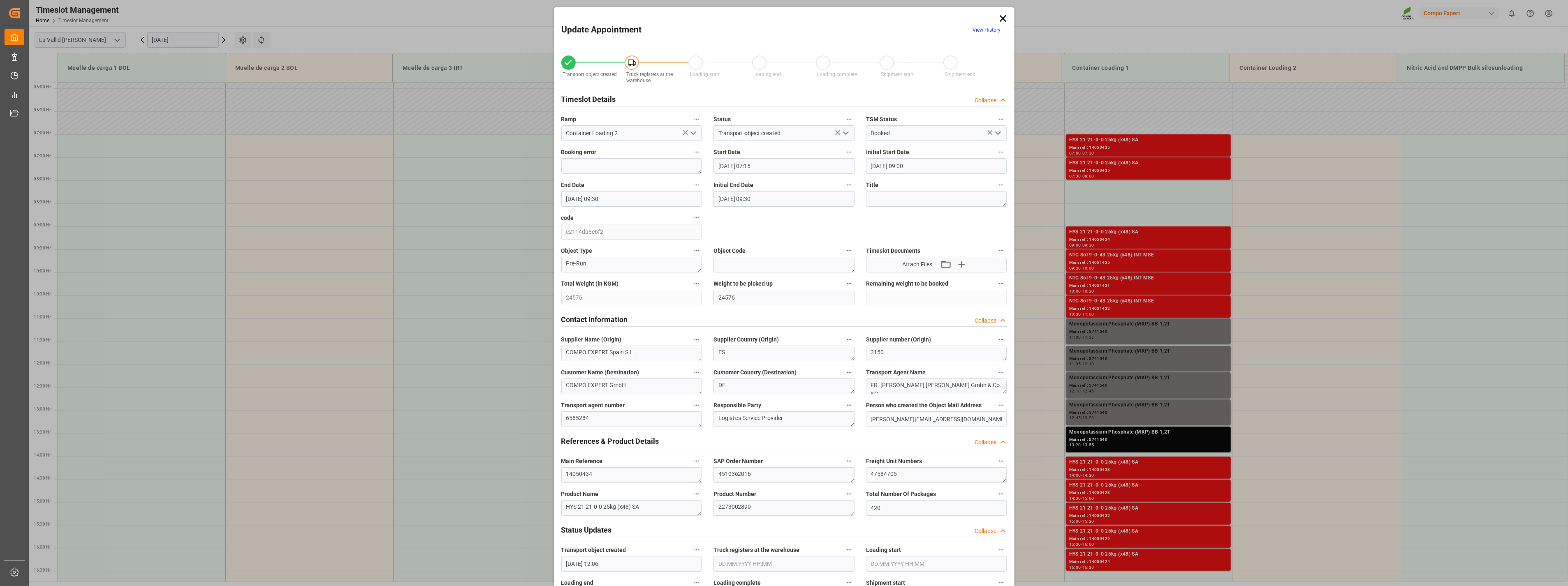
click at [623, 195] on input "05.09.2025 09:30" at bounding box center [632, 199] width 141 height 16
click at [634, 250] on span "5" at bounding box center [634, 248] width 3 height 5
click at [696, 313] on li "07:45" at bounding box center [695, 314] width 35 height 21
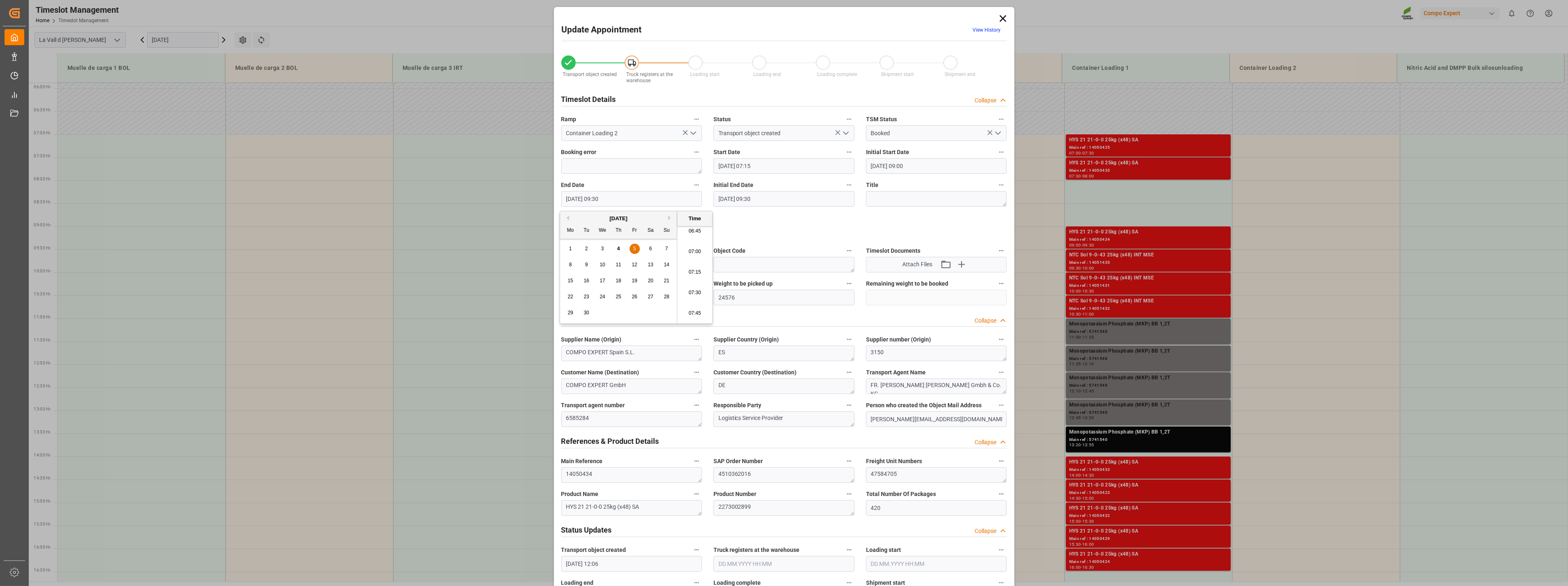
type input "05.09.2025 07:45"
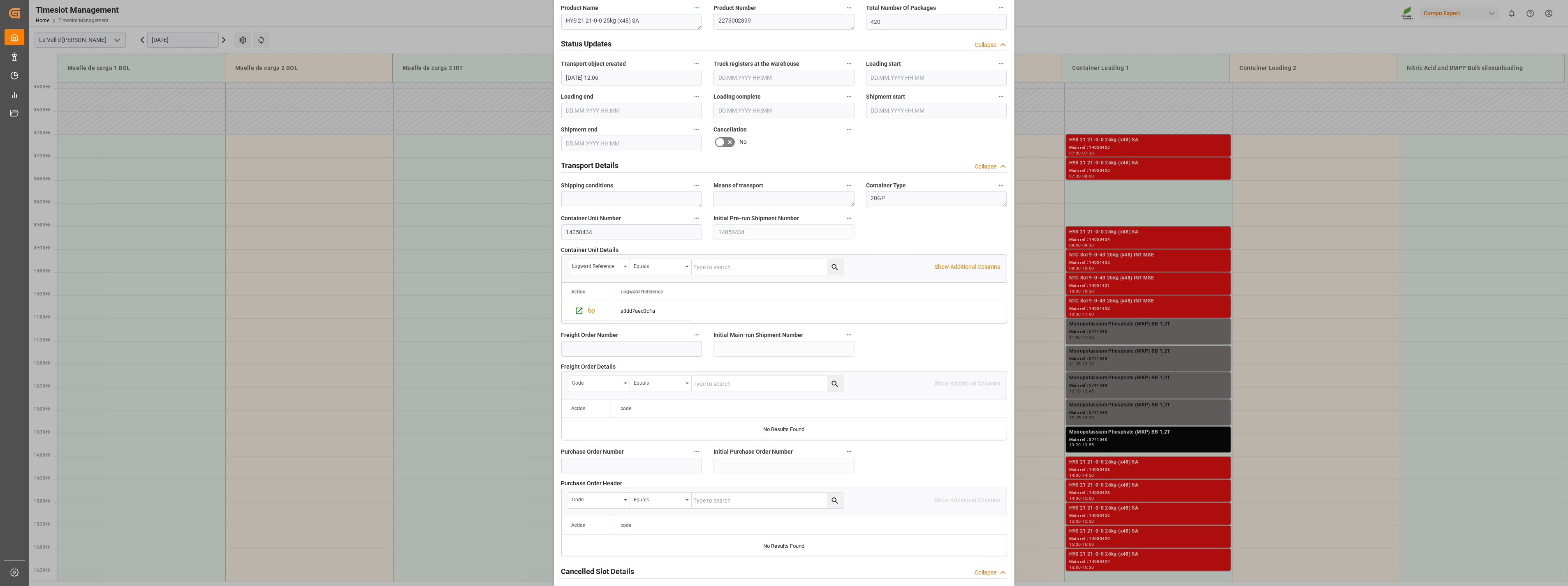
scroll to position [556, 0]
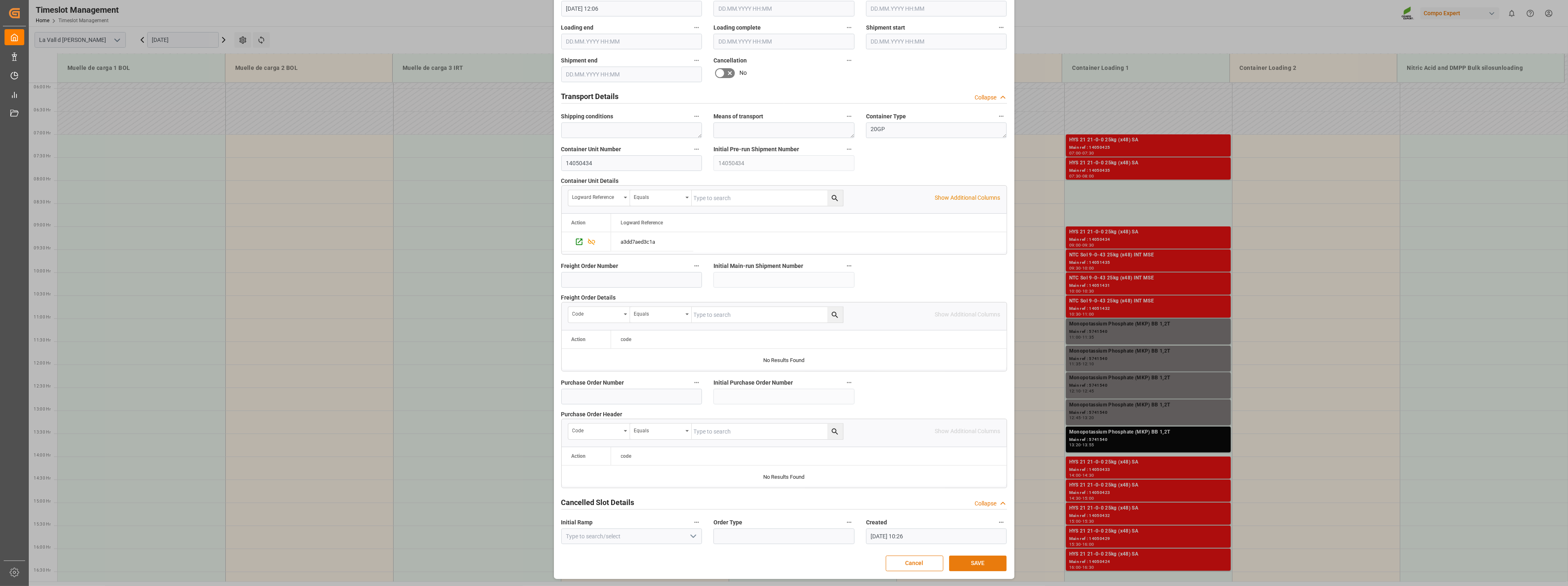
click at [984, 565] on button "SAVE" at bounding box center [978, 563] width 58 height 16
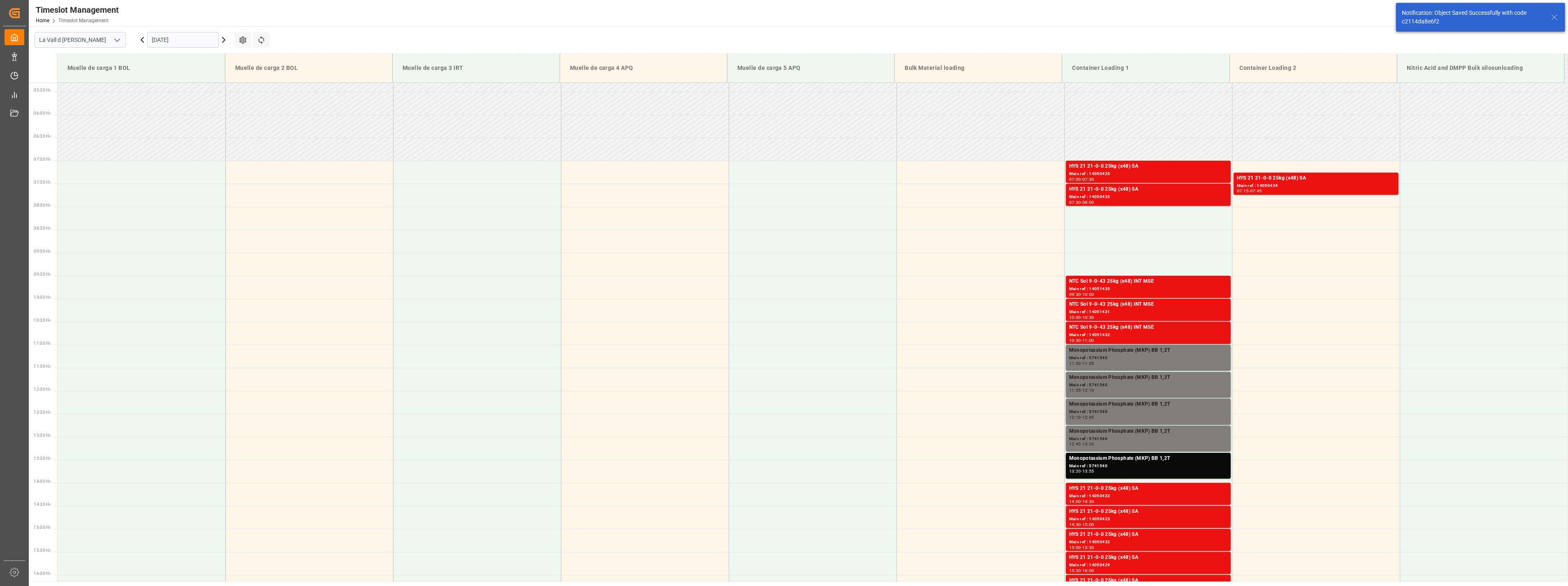
scroll to position [271, 0]
